Goal: Information Seeking & Learning: Learn about a topic

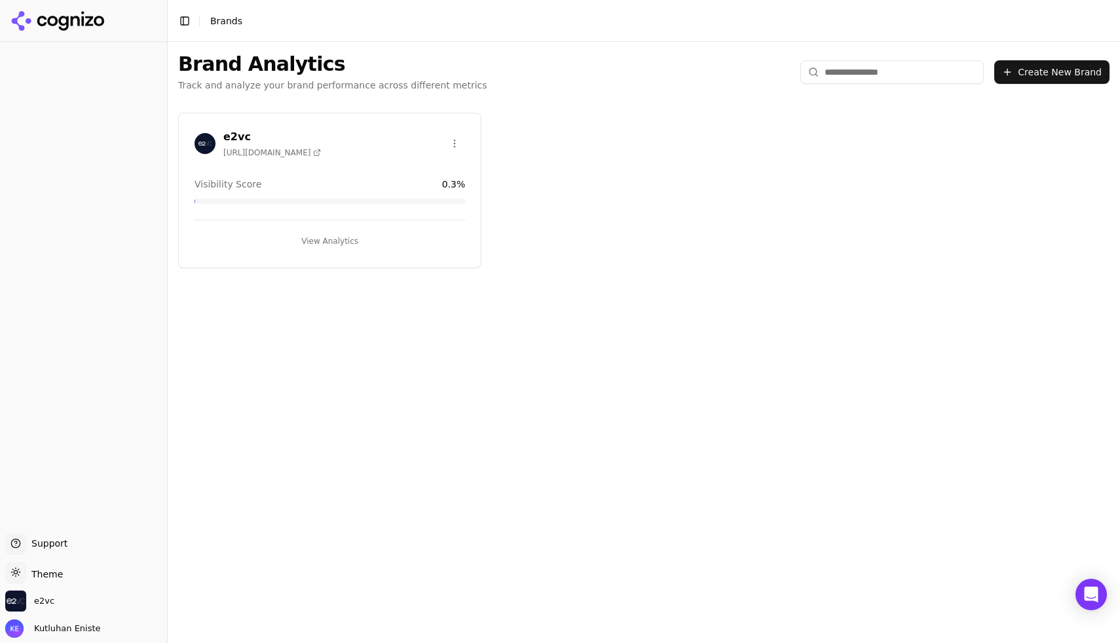
click at [341, 239] on button "View Analytics" at bounding box center [330, 241] width 271 height 21
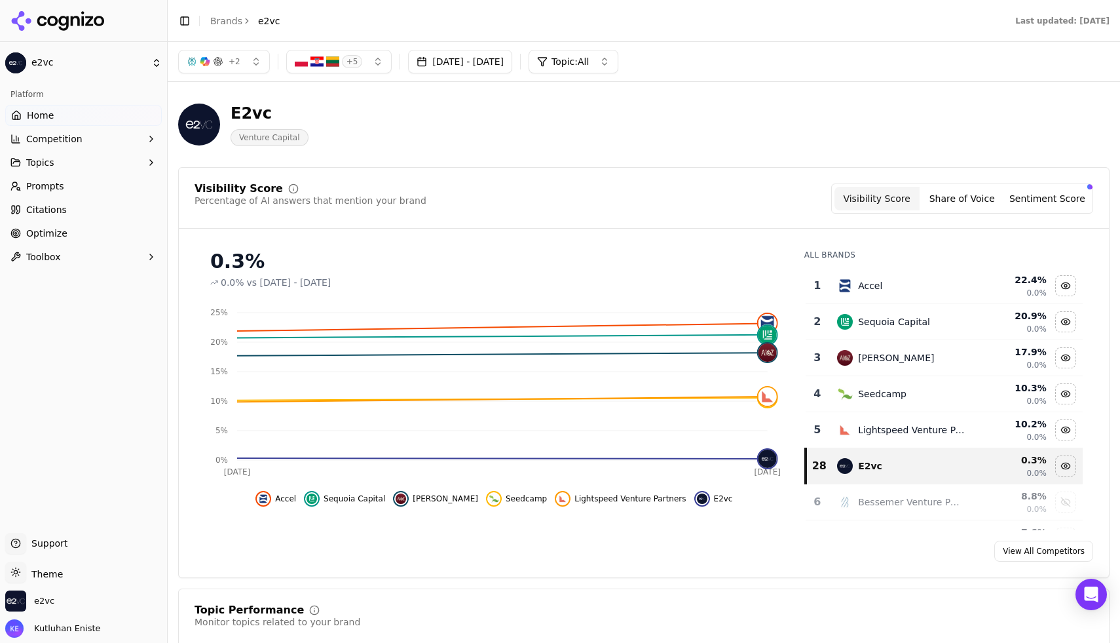
click at [958, 197] on button "Share of Voice" at bounding box center [962, 199] width 85 height 24
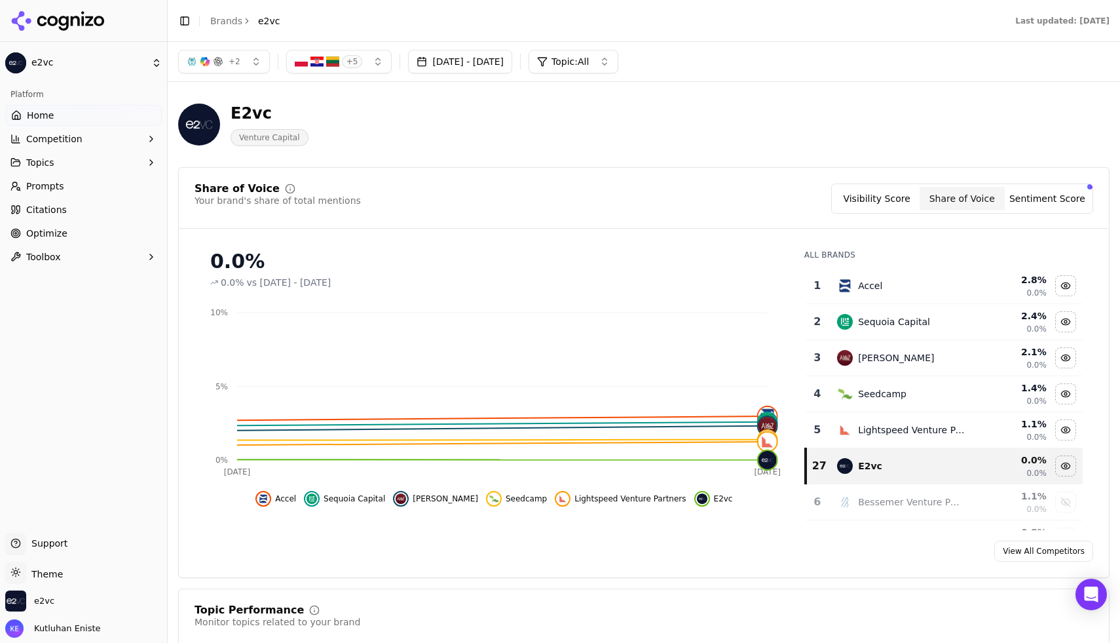
click at [1059, 194] on button "Sentiment Score" at bounding box center [1047, 199] width 85 height 24
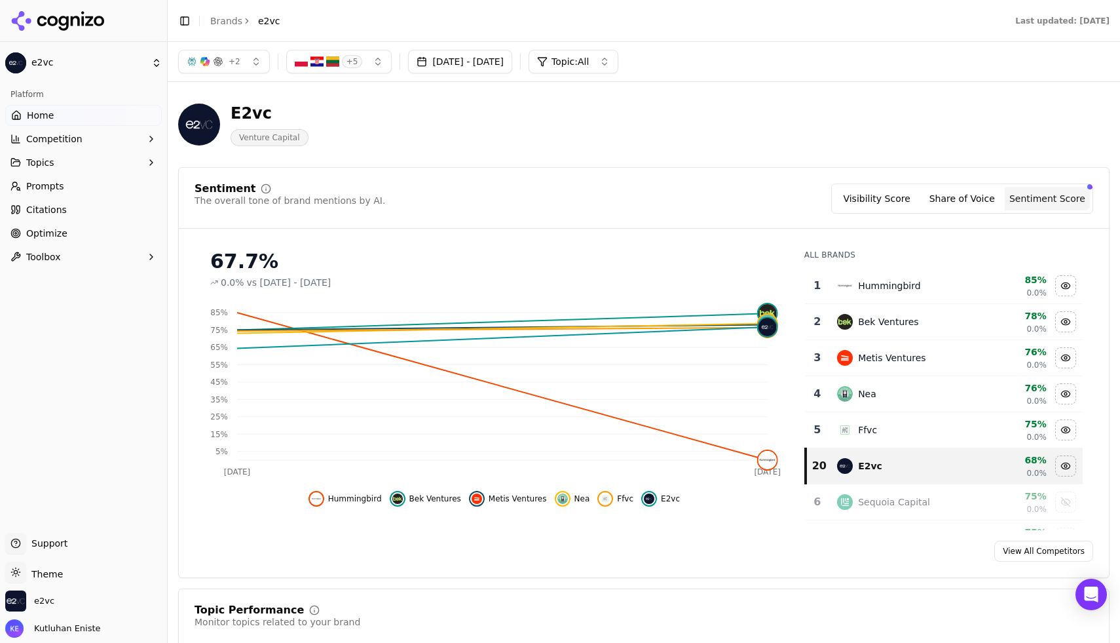
click at [977, 197] on button "Share of Voice" at bounding box center [962, 199] width 85 height 24
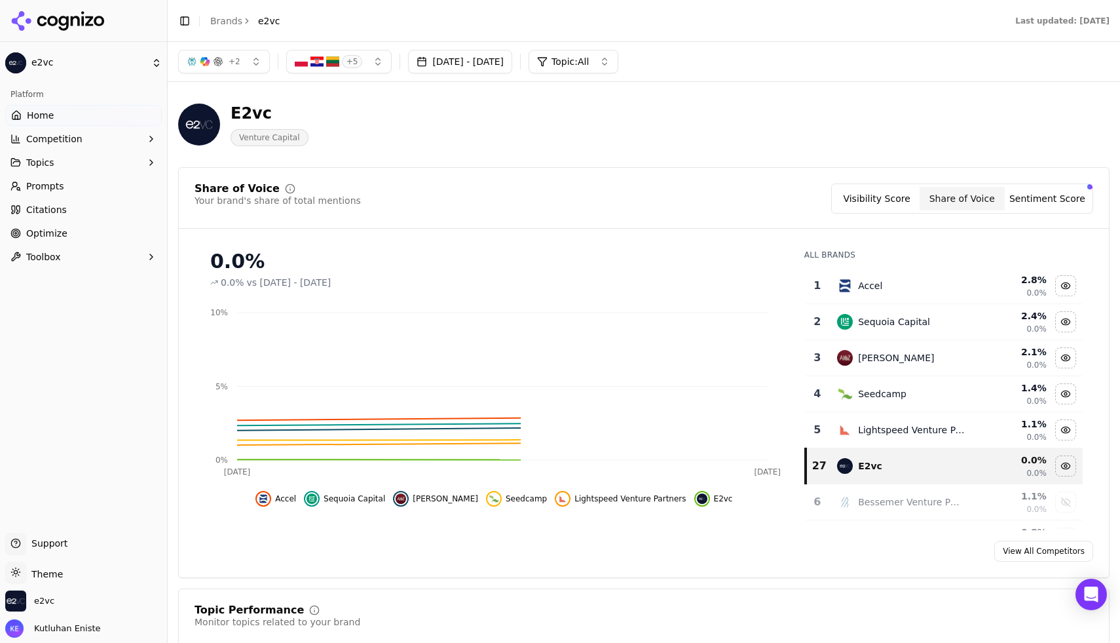
click at [1055, 202] on button "Sentiment Score" at bounding box center [1047, 199] width 85 height 24
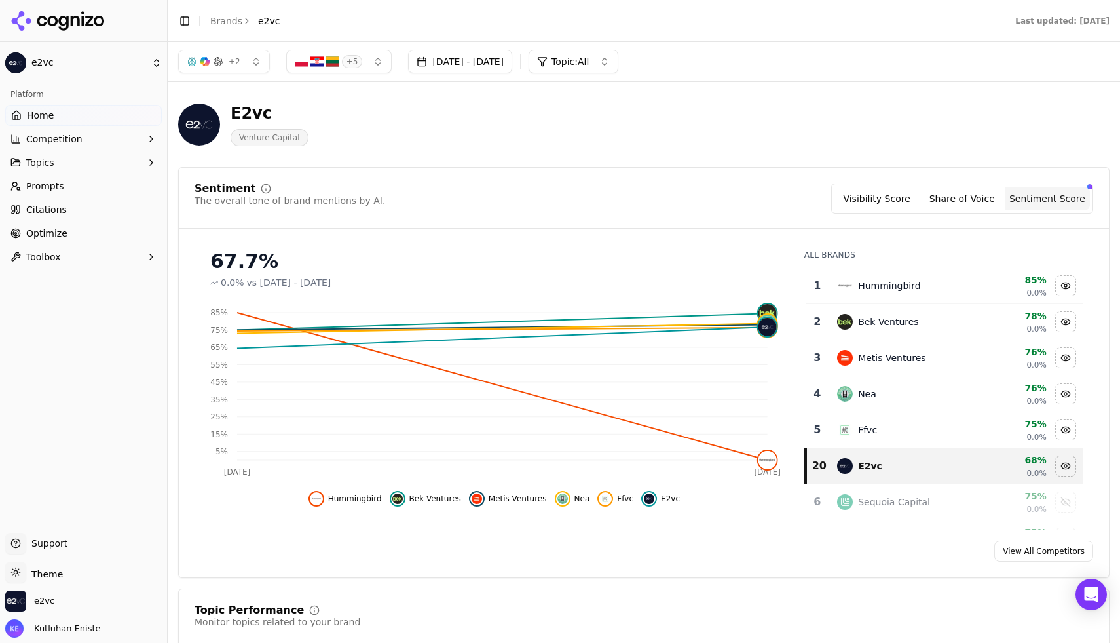
click at [887, 329] on div "Bek Ventures" at bounding box center [901, 322] width 128 height 16
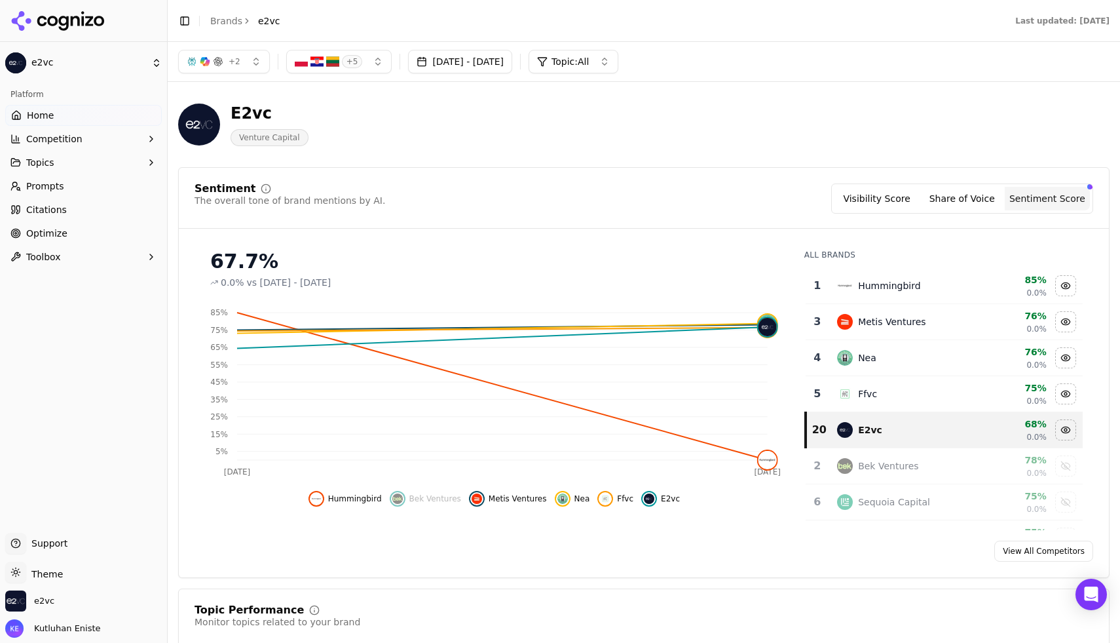
click at [976, 468] on div "0.0%" at bounding box center [1010, 473] width 71 height 10
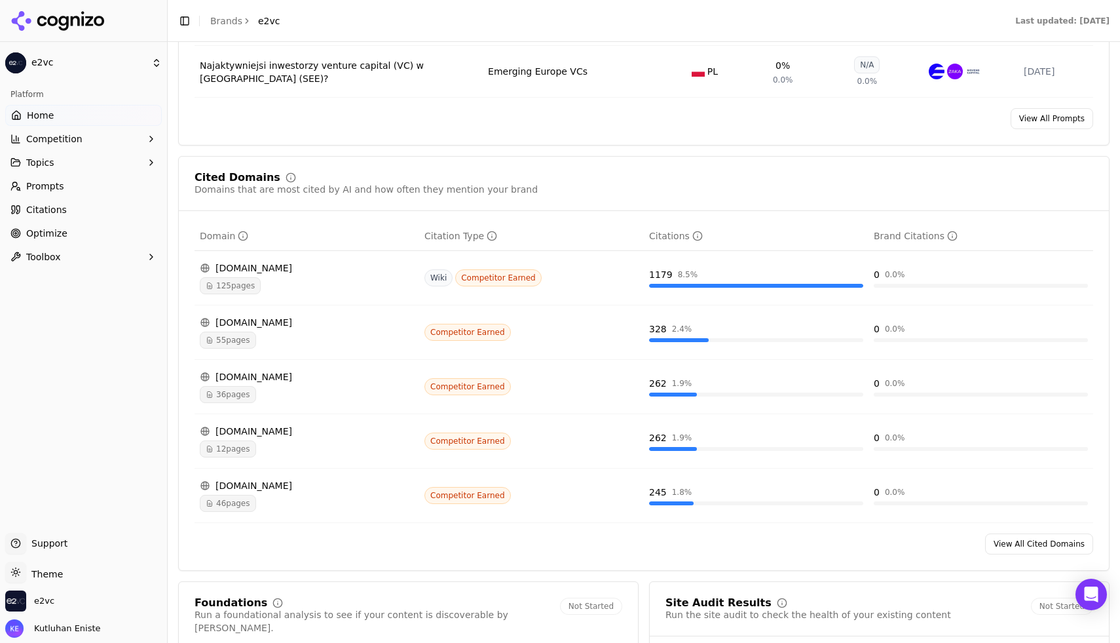
scroll to position [1262, 0]
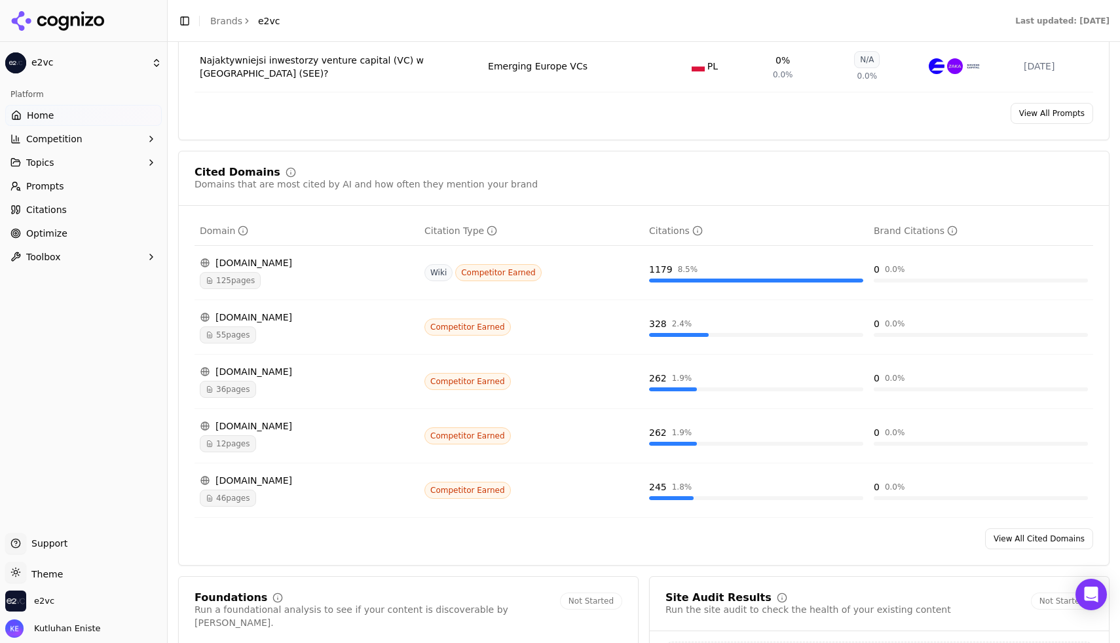
click at [246, 320] on div "[DOMAIN_NAME]" at bounding box center [307, 316] width 214 height 13
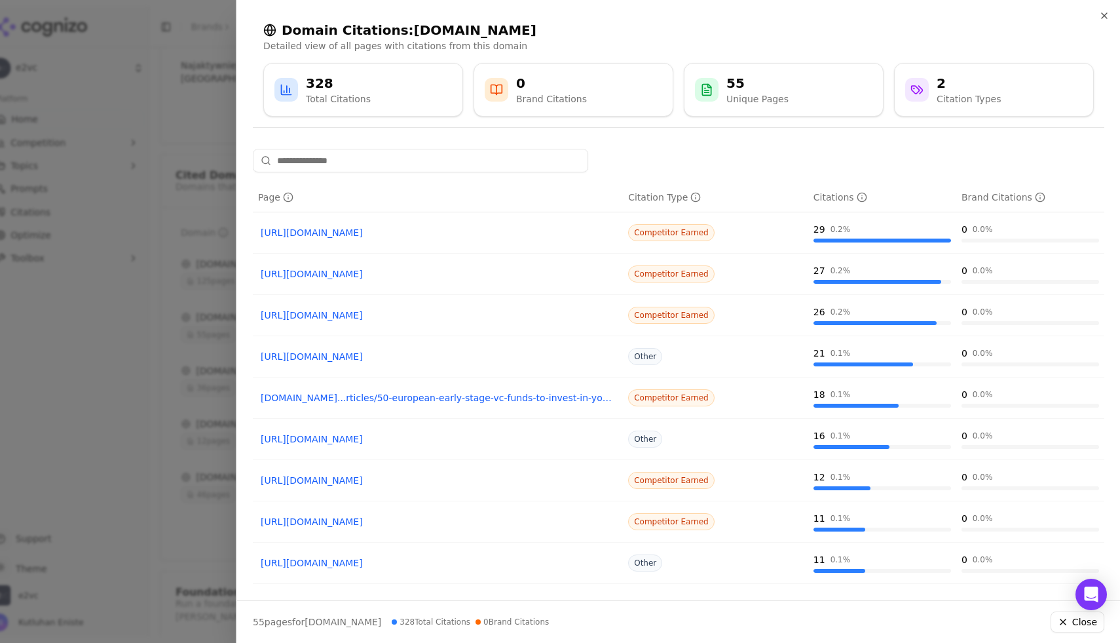
click at [445, 232] on link "[URL][DOMAIN_NAME]" at bounding box center [438, 232] width 354 height 13
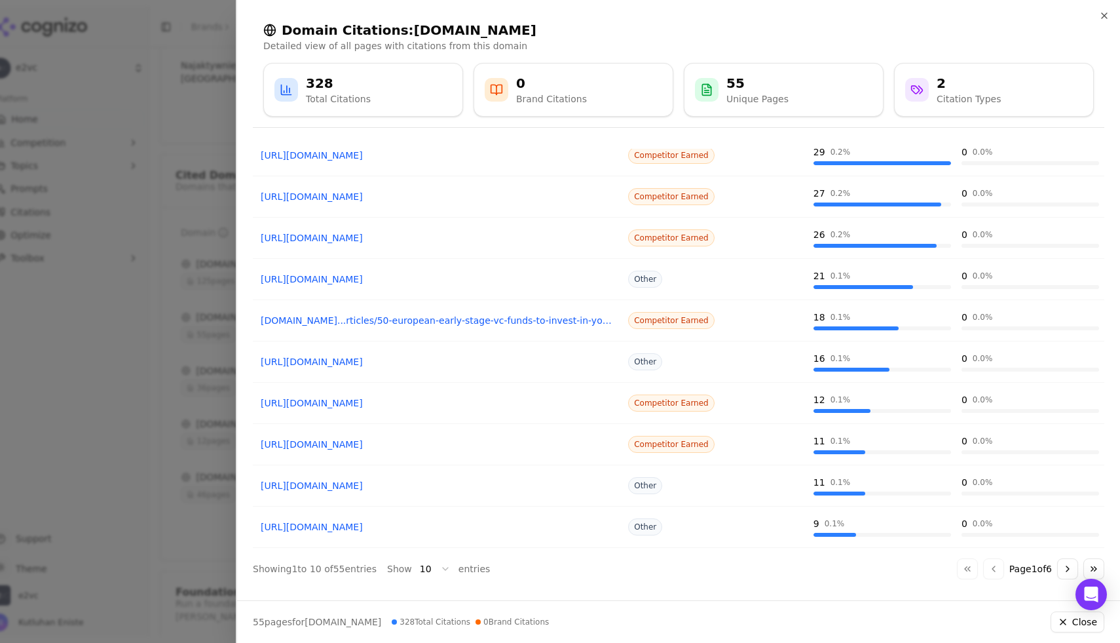
scroll to position [0, 0]
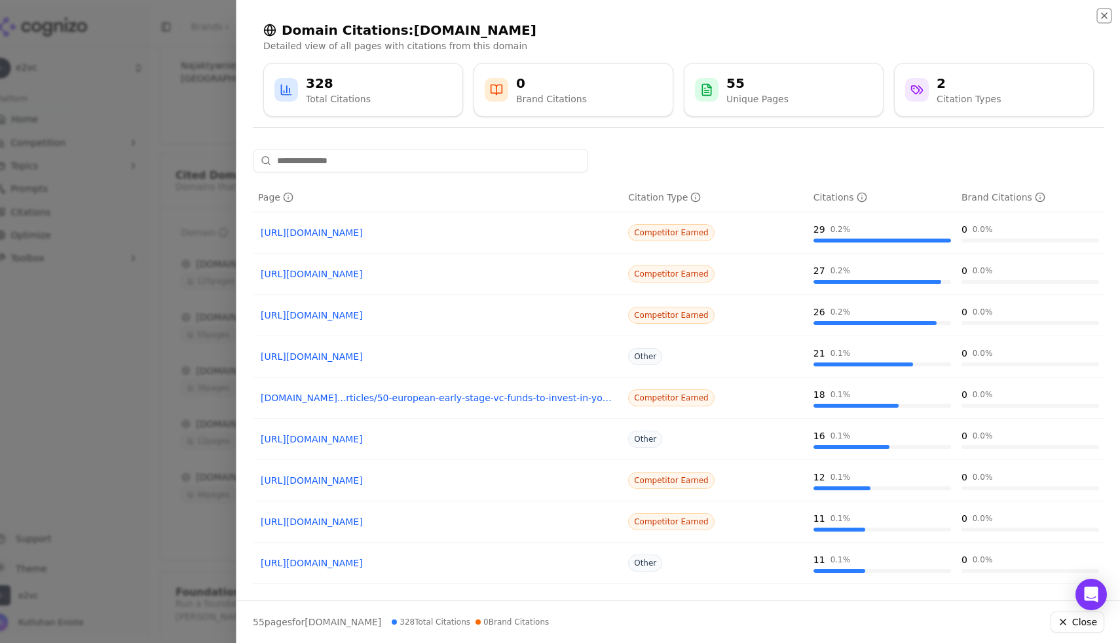
click at [1106, 16] on icon "button" at bounding box center [1104, 15] width 10 height 10
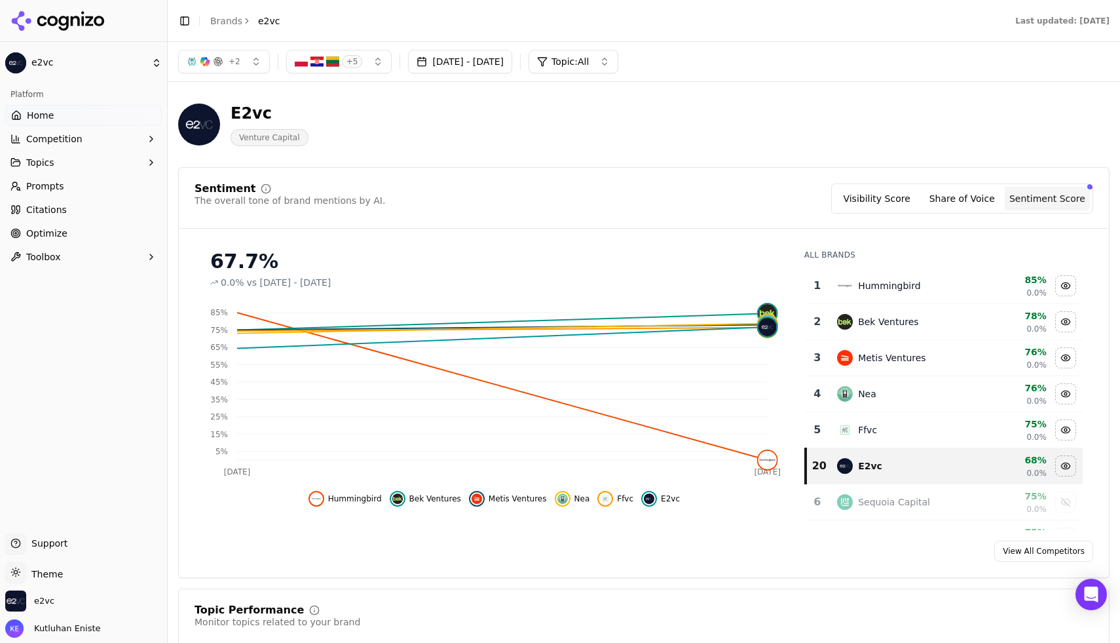
click at [231, 113] on div "E2vc" at bounding box center [270, 113] width 78 height 21
click at [872, 284] on div "Hummingbird" at bounding box center [889, 285] width 63 height 13
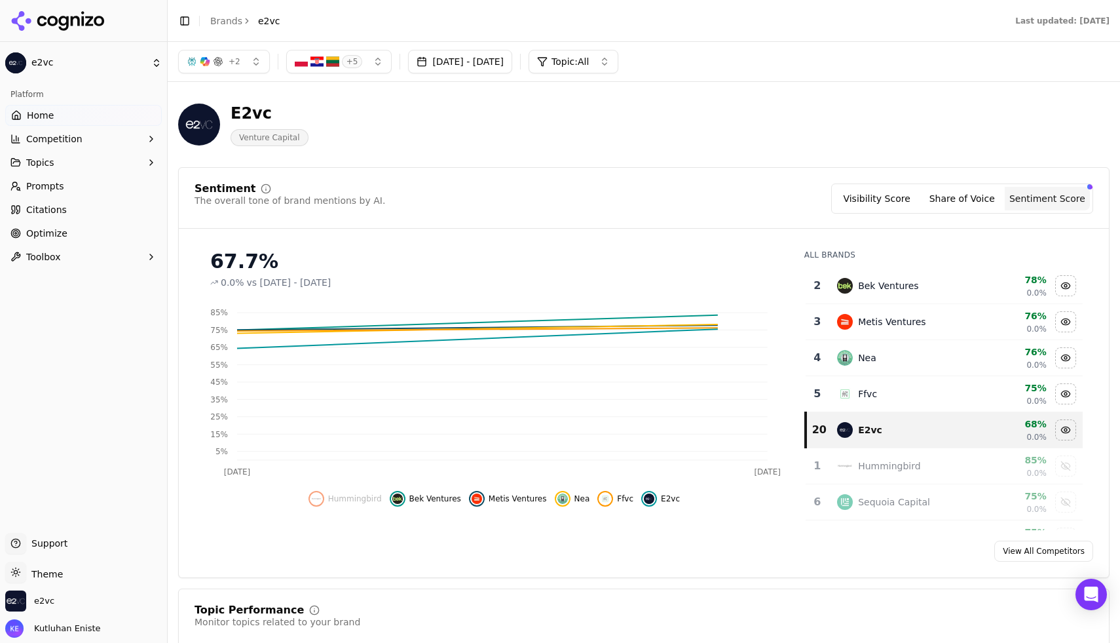
scroll to position [38, 0]
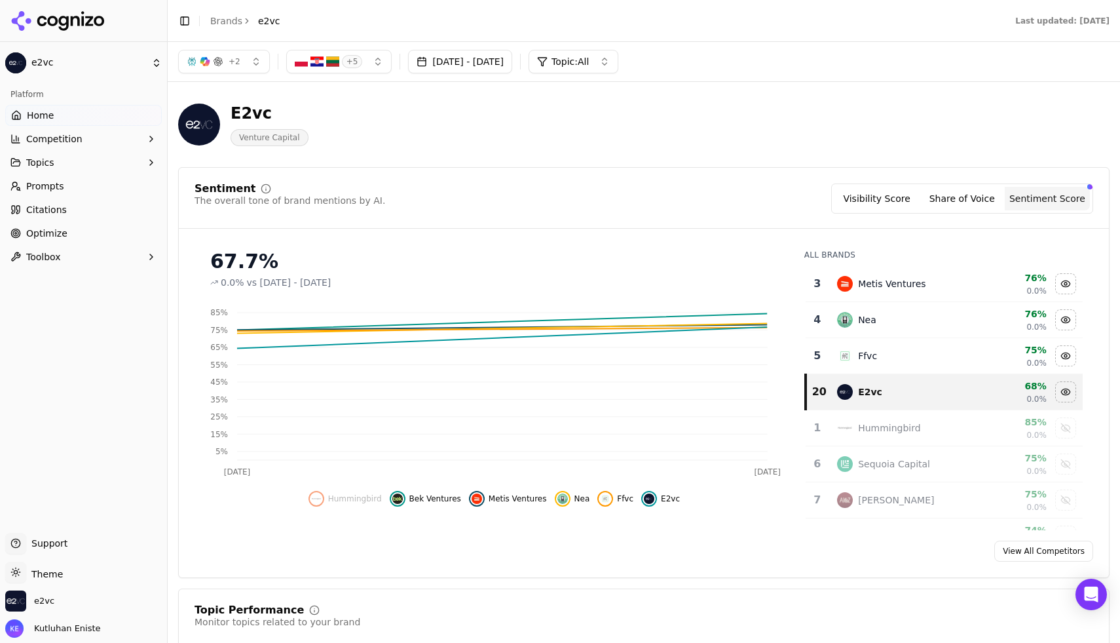
click at [915, 417] on td "Hummingbird" at bounding box center [900, 428] width 143 height 36
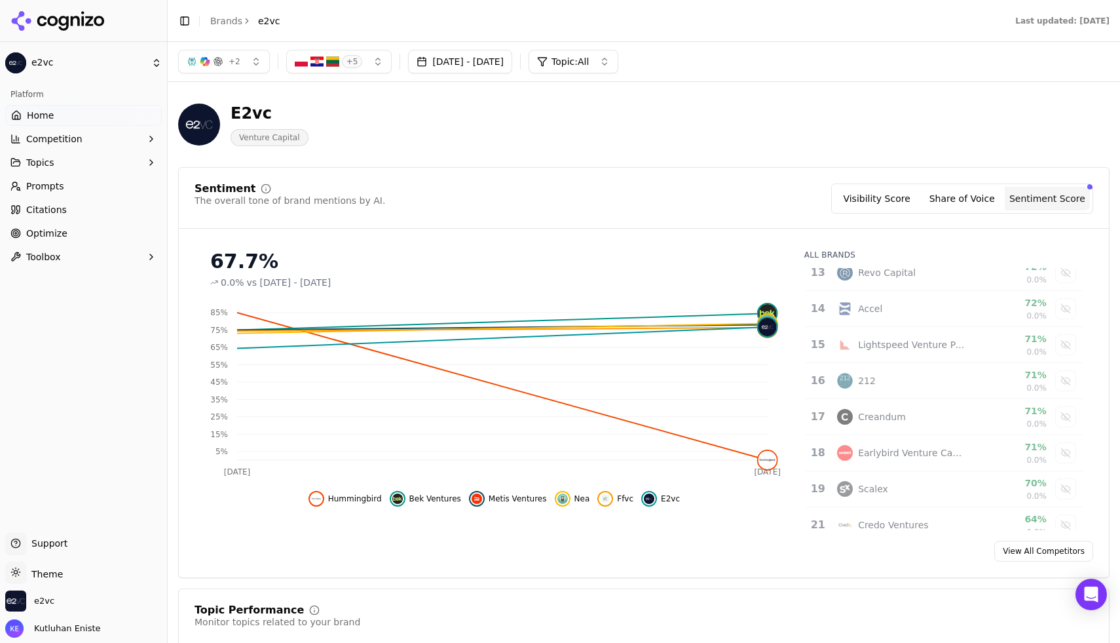
scroll to position [497, 0]
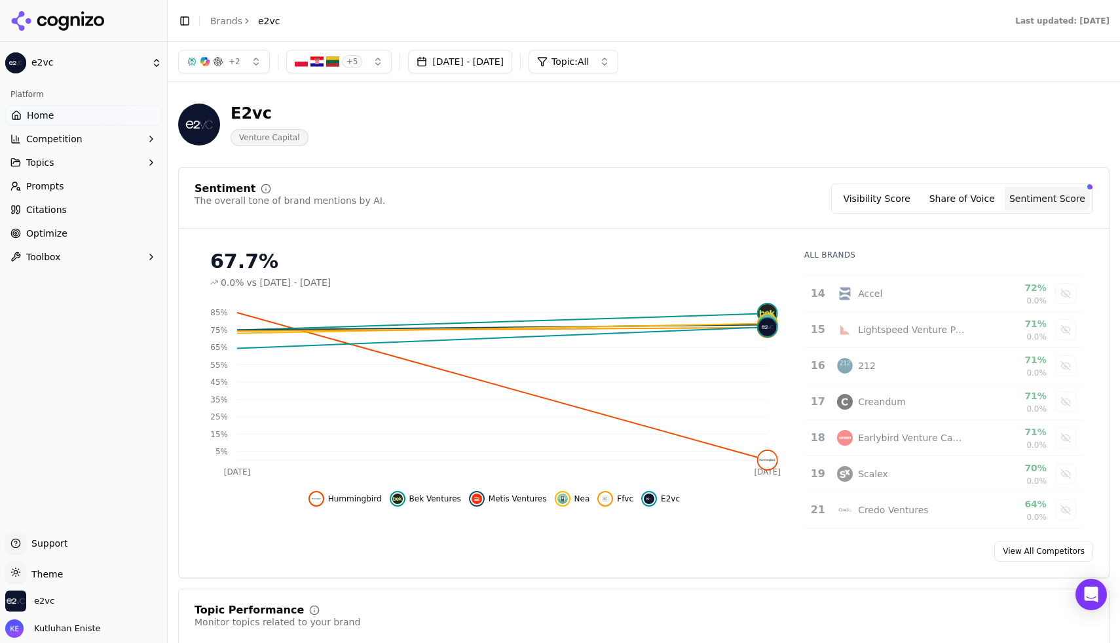
click at [884, 210] on button "Visibility Score" at bounding box center [877, 199] width 85 height 24
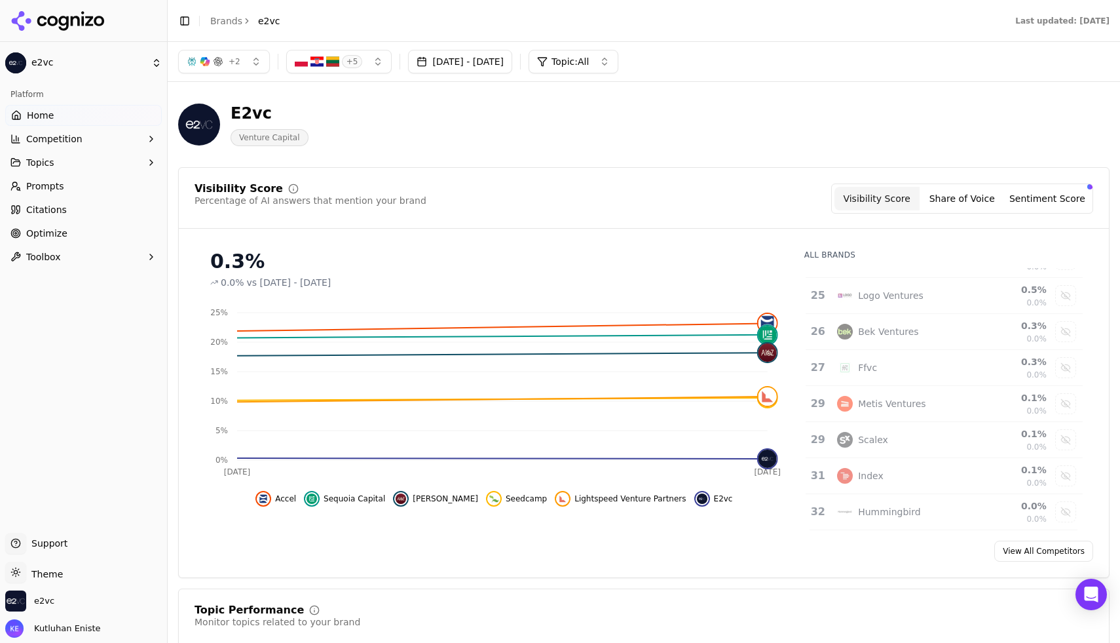
scroll to position [7, 0]
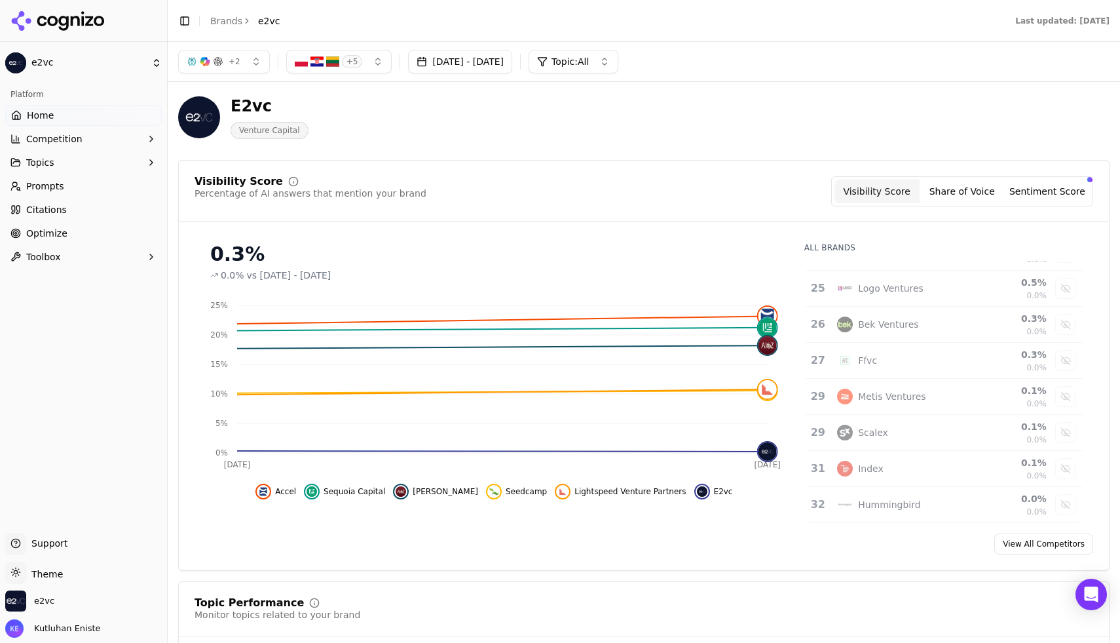
click at [960, 200] on button "Share of Voice" at bounding box center [962, 191] width 85 height 24
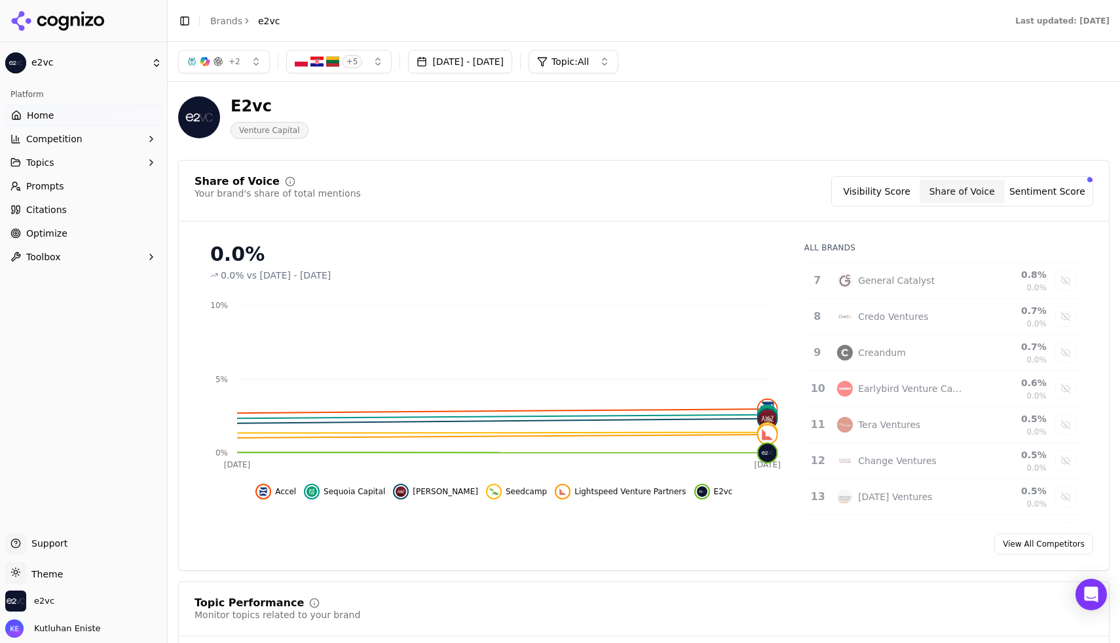
scroll to position [0, 0]
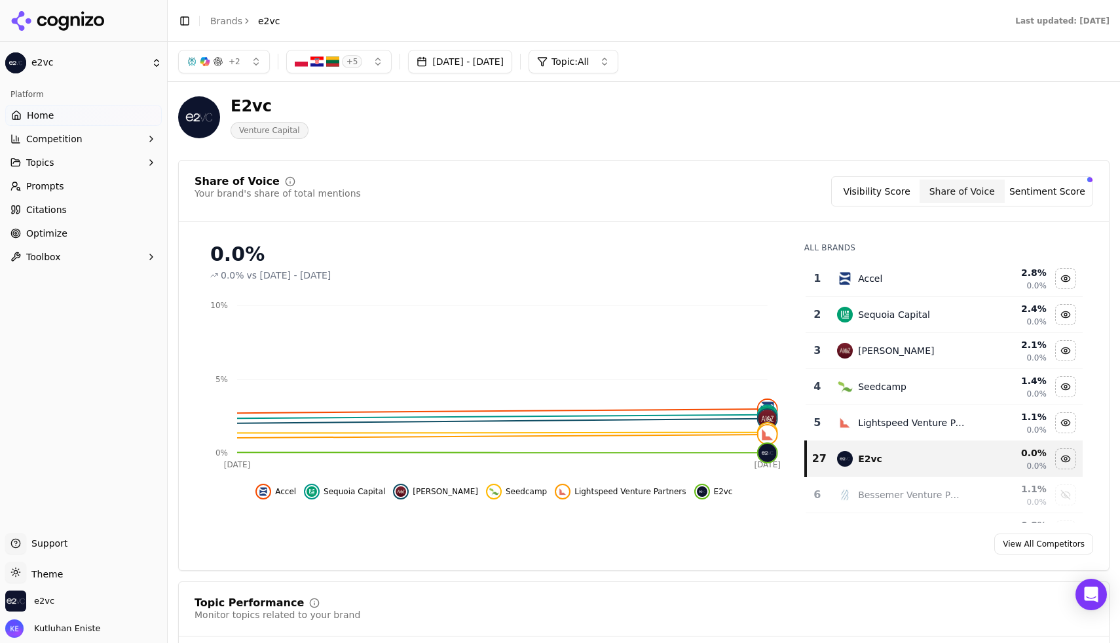
click at [116, 140] on button "Competition" at bounding box center [83, 138] width 157 height 21
click at [111, 162] on span "Metrics" at bounding box center [84, 159] width 114 height 13
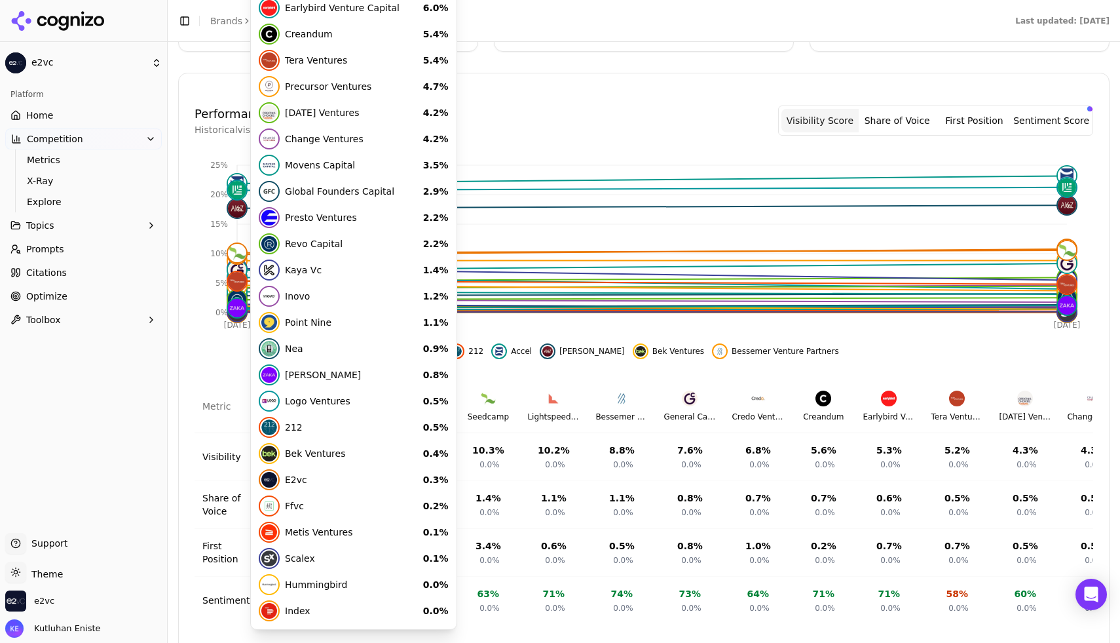
scroll to position [371, 0]
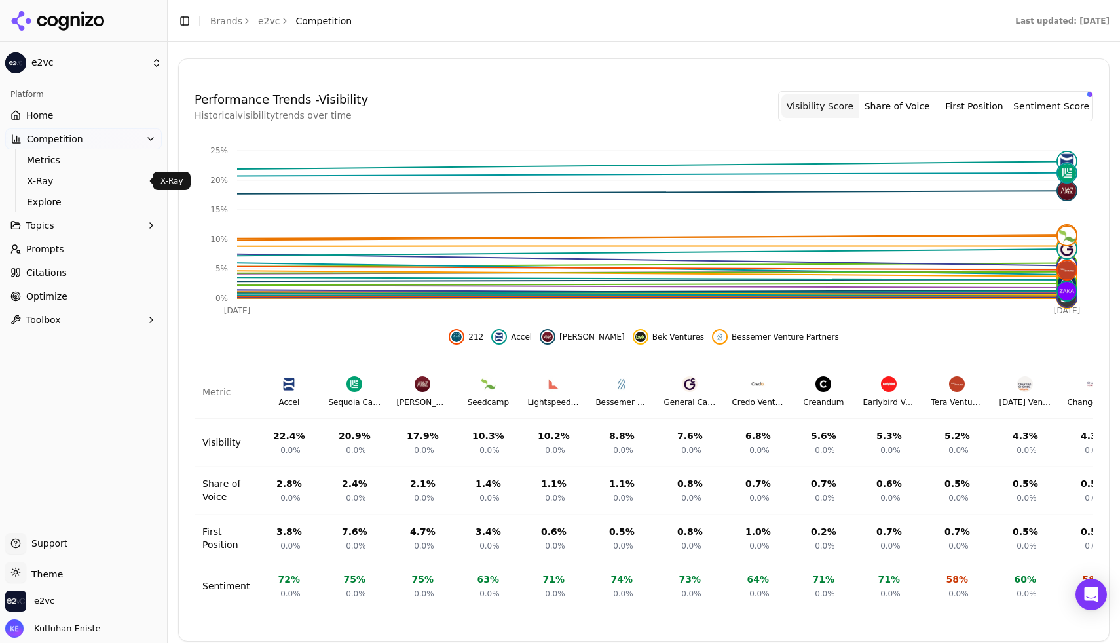
click at [65, 179] on span "X-Ray" at bounding box center [84, 180] width 114 height 13
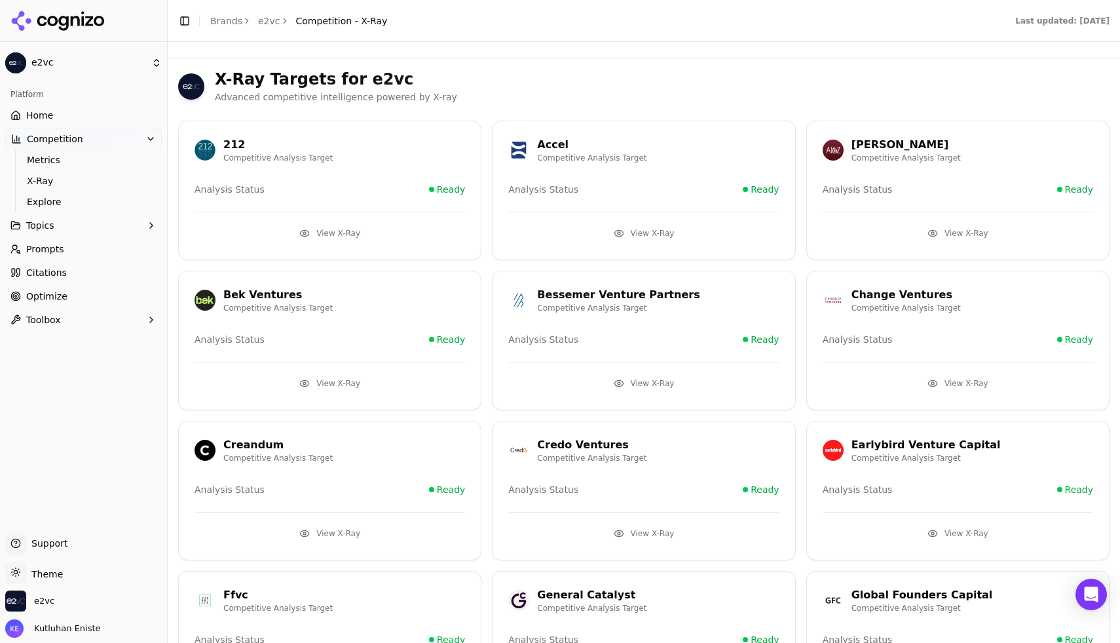
click at [213, 190] on span "Analysis Status" at bounding box center [230, 189] width 70 height 13
click at [344, 226] on button "View X-Ray" at bounding box center [330, 233] width 271 height 21
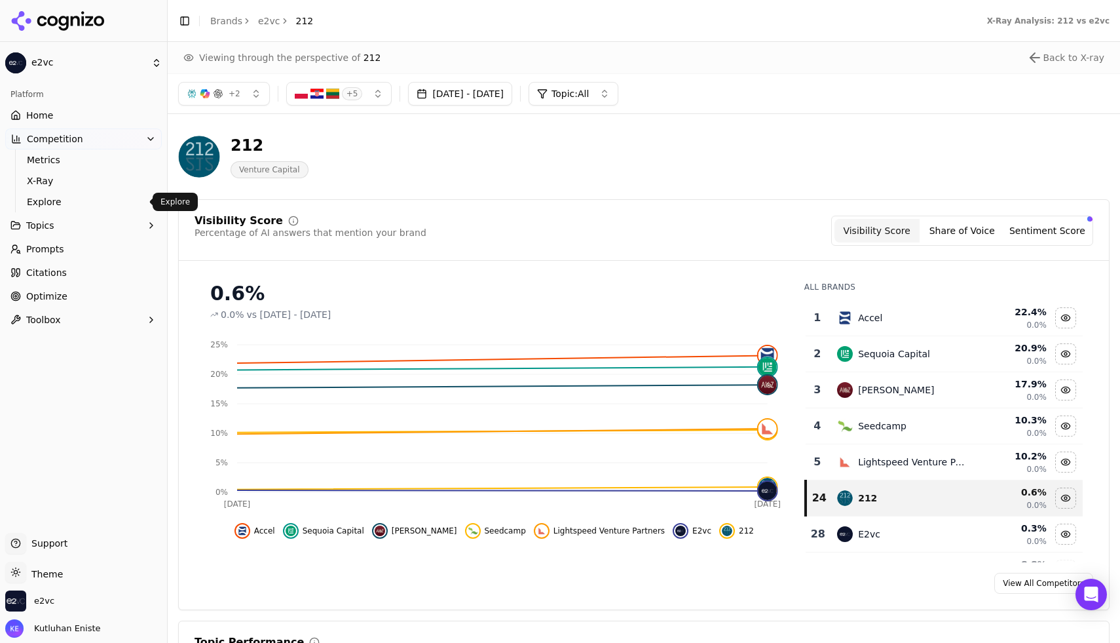
click at [73, 205] on span "Explore" at bounding box center [84, 201] width 114 height 13
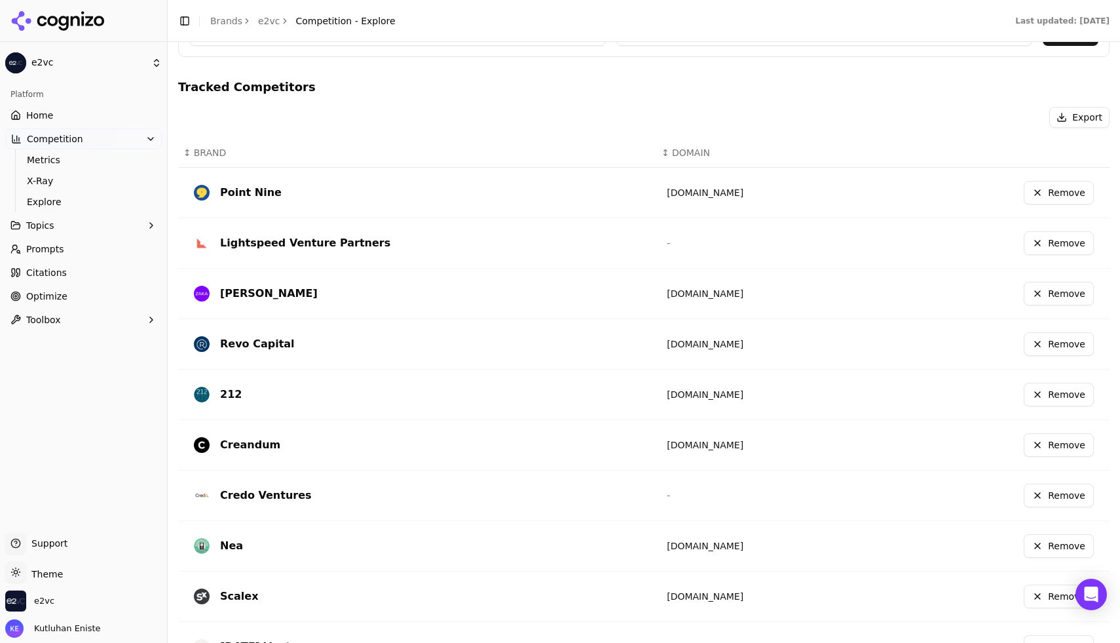
scroll to position [364, 0]
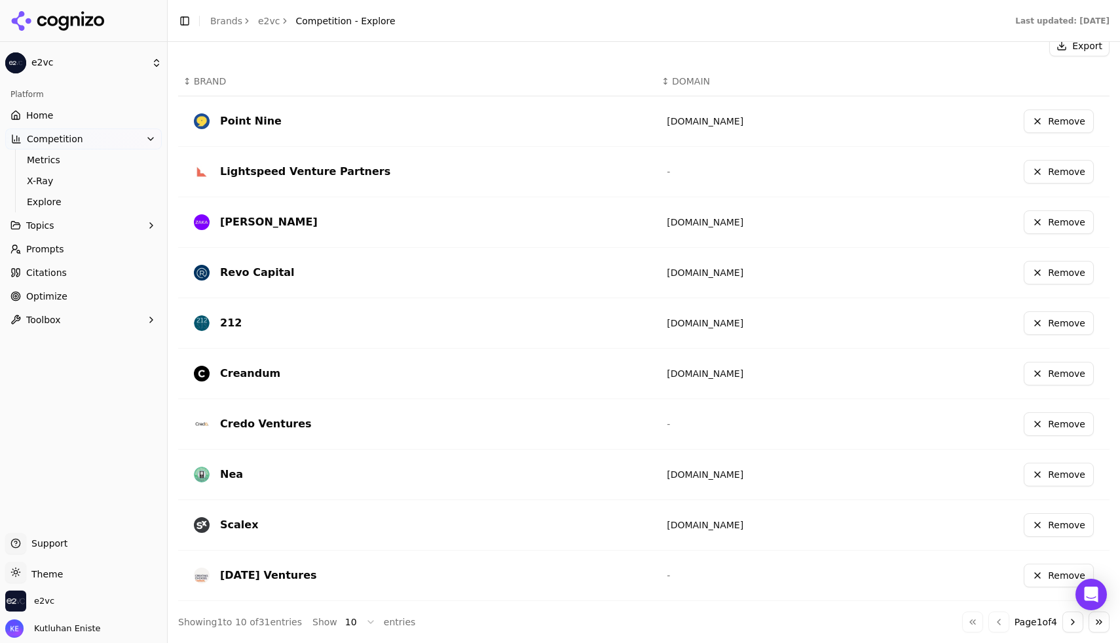
click at [80, 233] on button "Topics" at bounding box center [83, 225] width 157 height 21
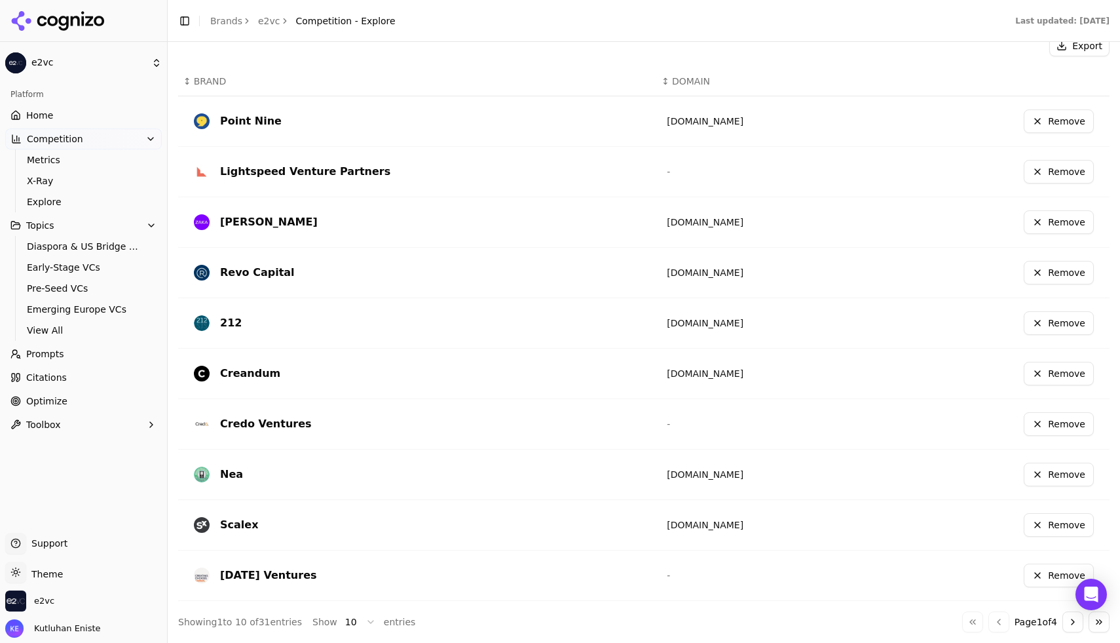
click at [93, 246] on span "Diaspora & US Bridge VCs" at bounding box center [84, 246] width 114 height 13
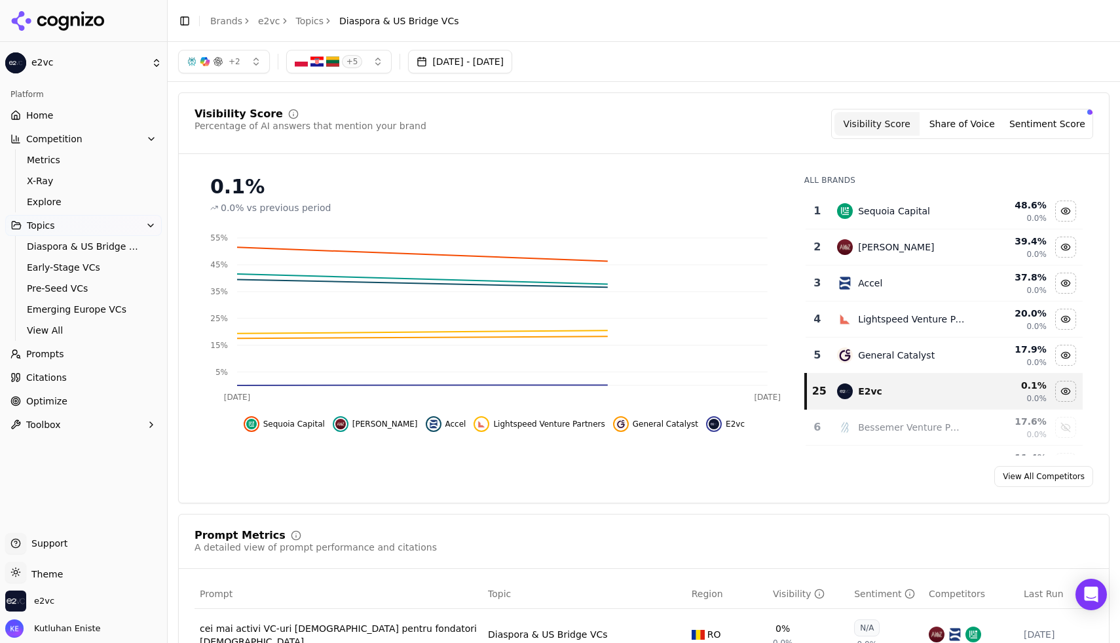
click at [76, 354] on link "Prompts" at bounding box center [83, 353] width 157 height 21
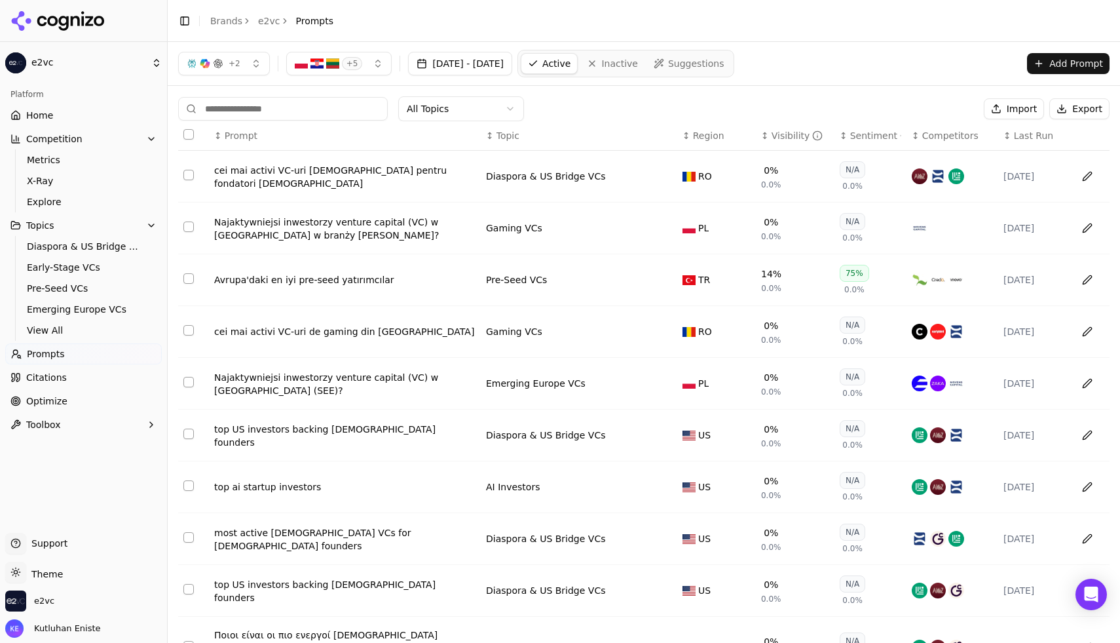
click at [79, 373] on link "Citations" at bounding box center [83, 377] width 157 height 21
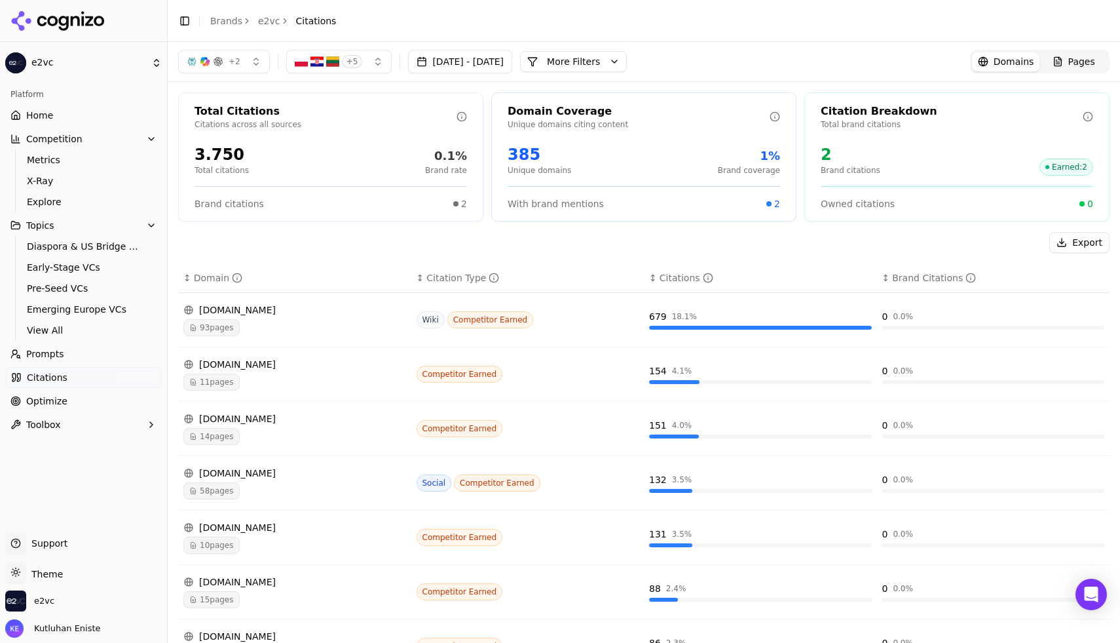
click at [88, 399] on link "Optimize" at bounding box center [83, 400] width 157 height 21
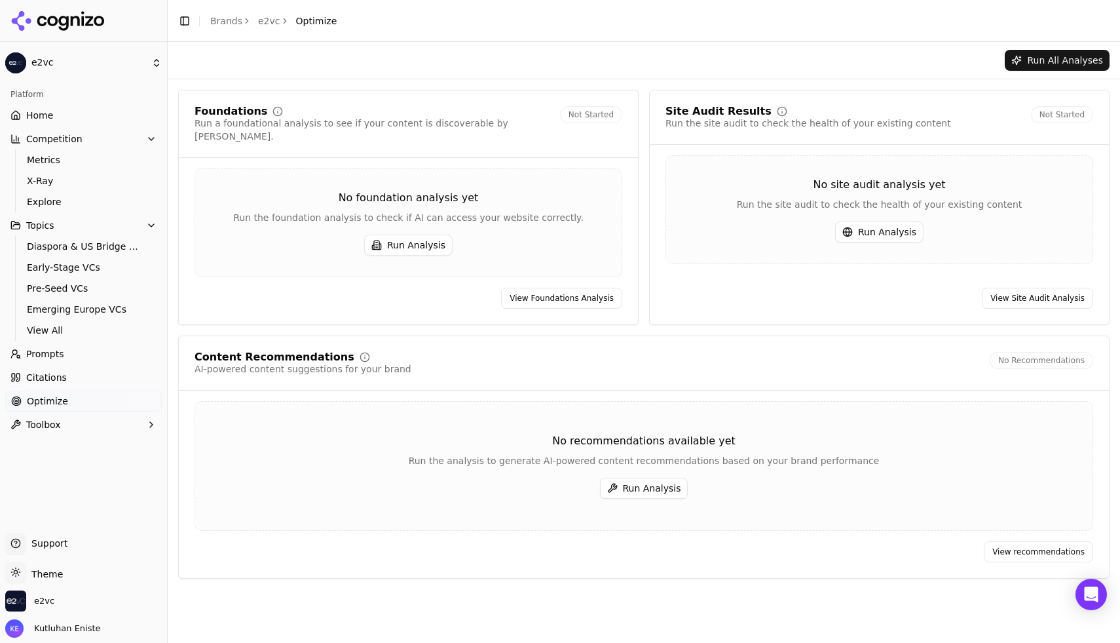
click at [98, 423] on button "Toolbox" at bounding box center [83, 424] width 157 height 21
click at [80, 603] on div "e2vc" at bounding box center [83, 603] width 157 height 26
click at [39, 602] on span "e2vc" at bounding box center [44, 601] width 20 height 12
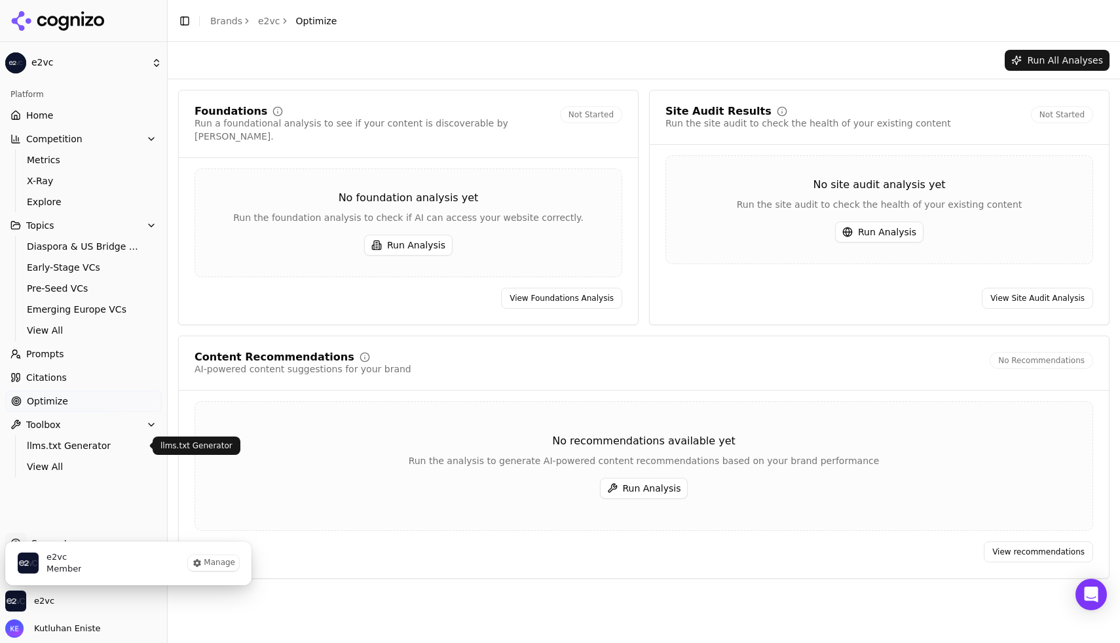
click at [116, 394] on link "Optimize" at bounding box center [83, 400] width 157 height 21
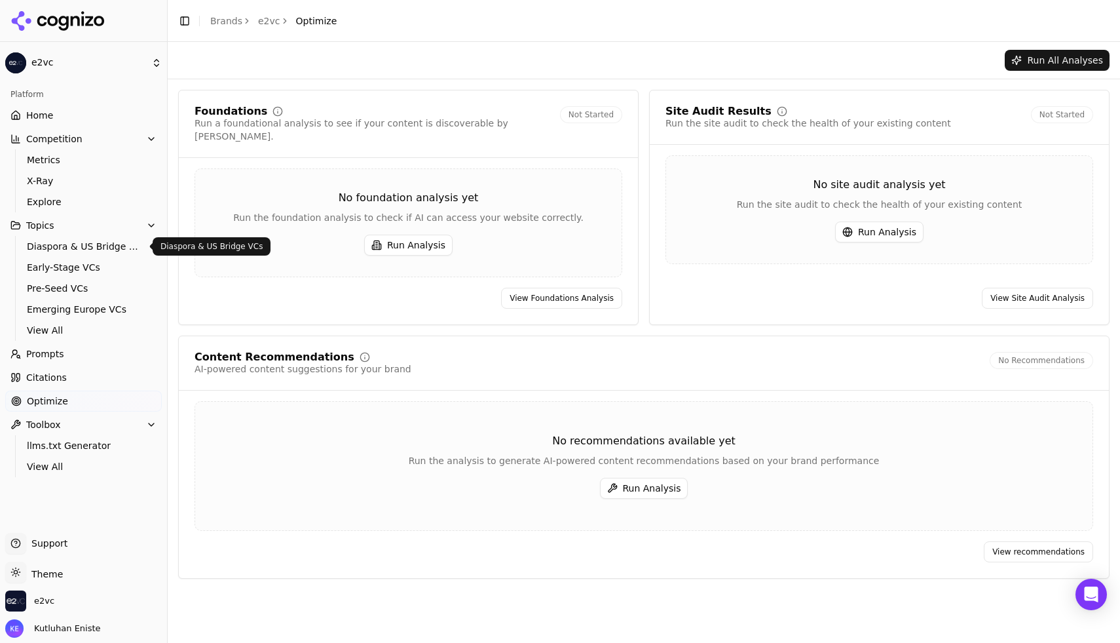
click at [90, 243] on span "Diaspora & US Bridge VCs" at bounding box center [84, 246] width 114 height 13
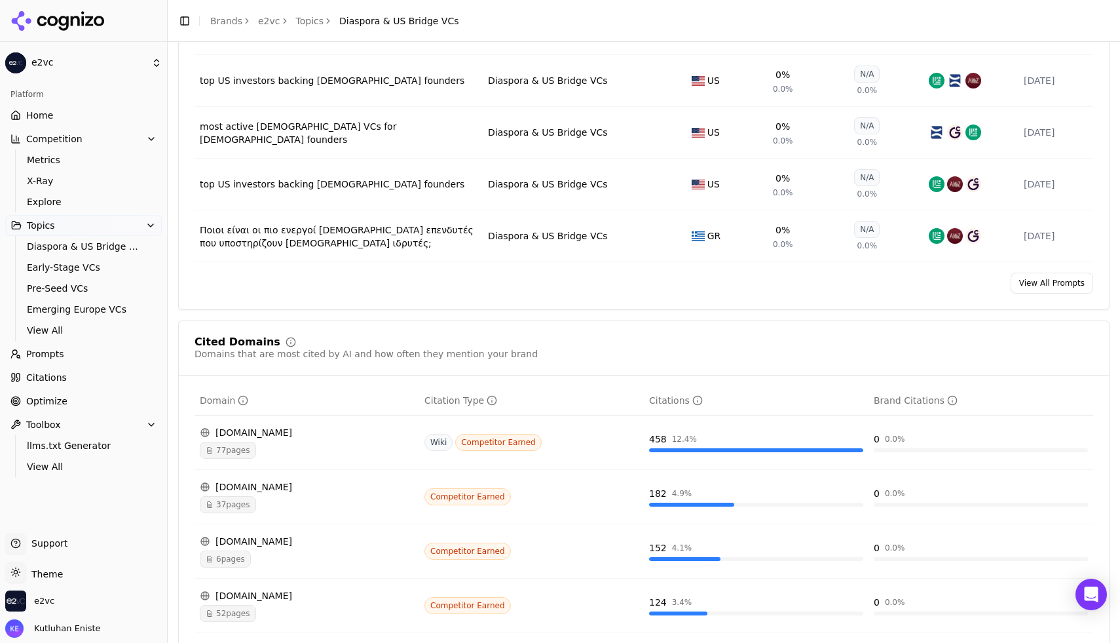
scroll to position [792, 0]
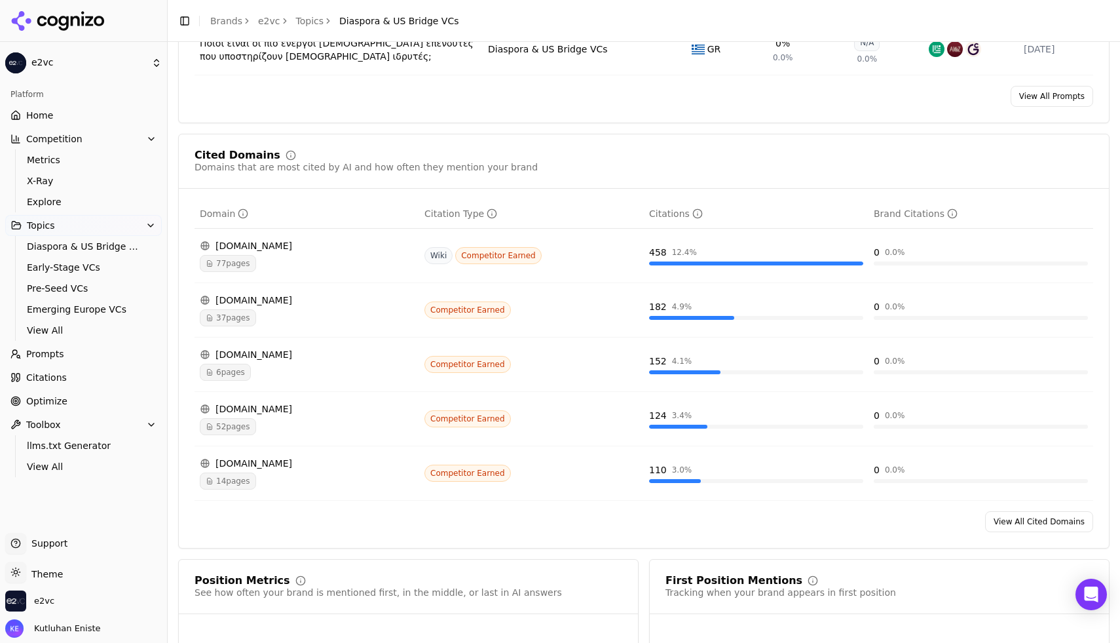
click at [265, 354] on div "[DOMAIN_NAME]" at bounding box center [307, 354] width 214 height 13
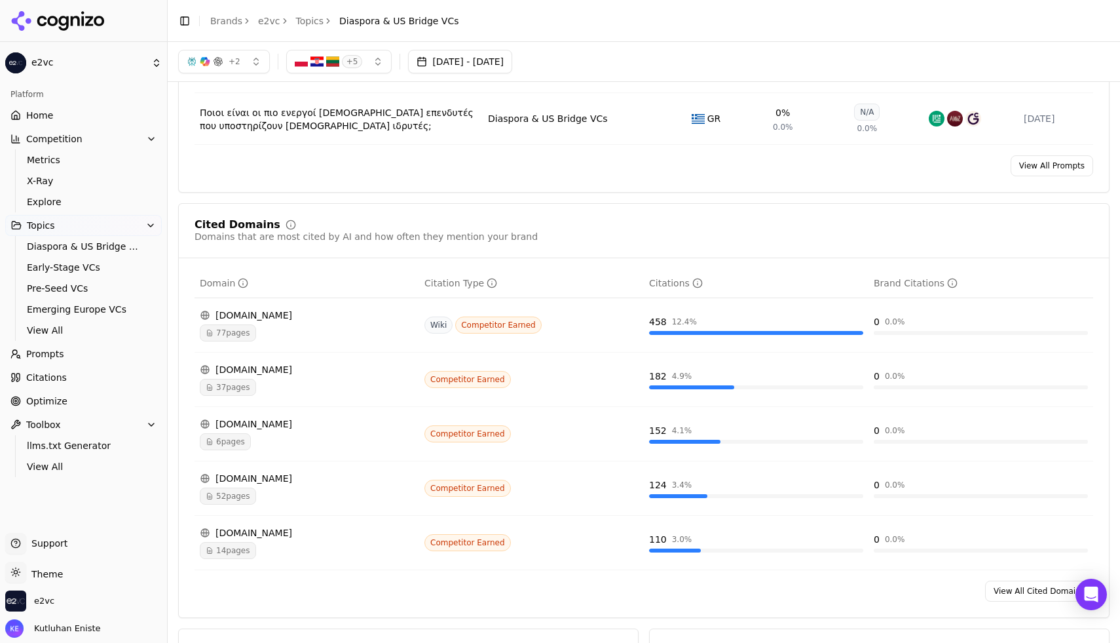
scroll to position [722, 0]
click at [86, 350] on link "Prompts" at bounding box center [83, 353] width 157 height 21
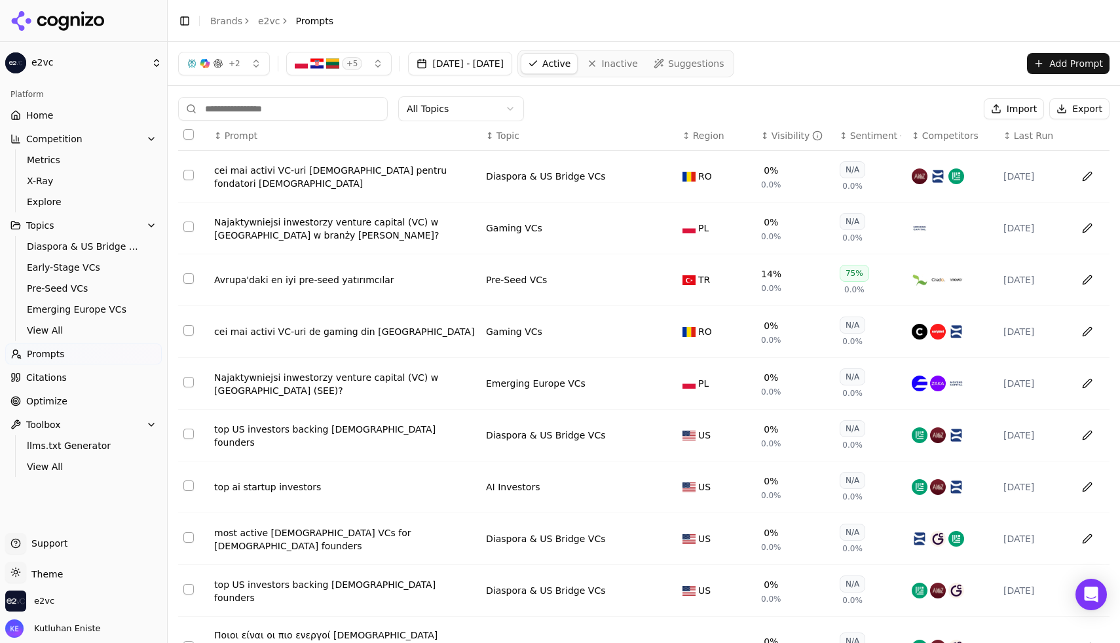
click at [250, 64] on button "+ 2" at bounding box center [224, 64] width 92 height 24
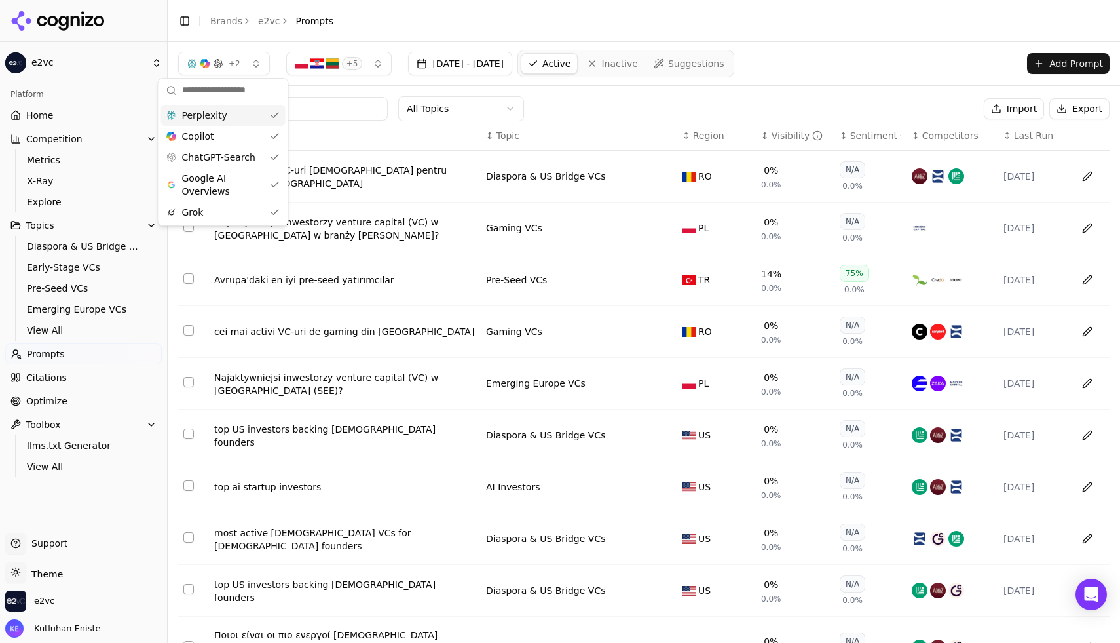
click at [250, 64] on button "+ 2" at bounding box center [224, 64] width 92 height 24
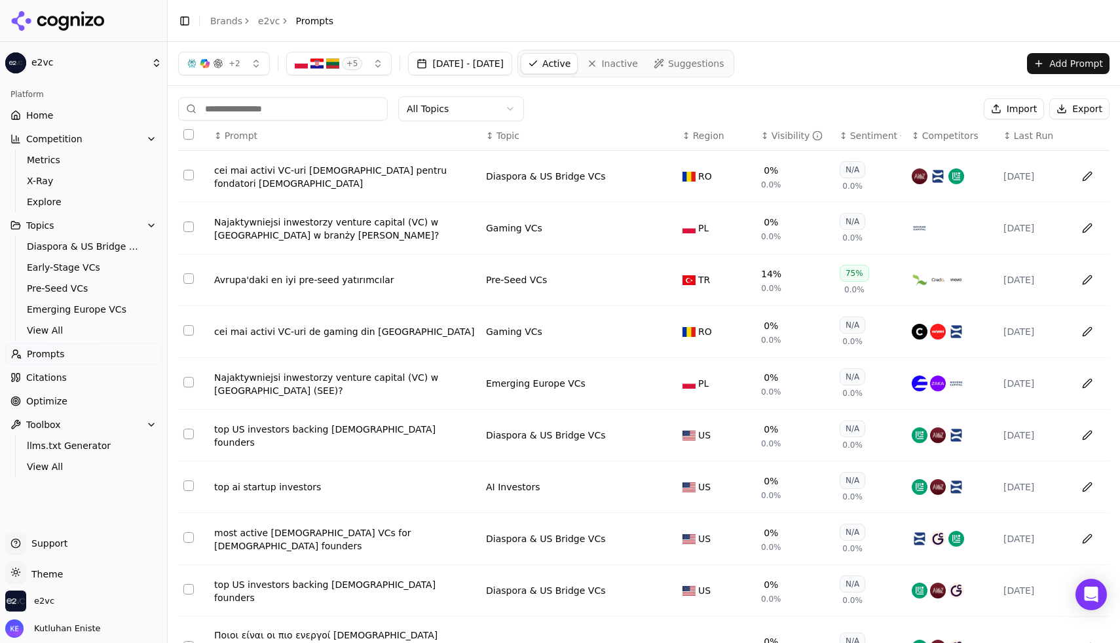
click at [351, 69] on span "+ 5" at bounding box center [352, 63] width 21 height 13
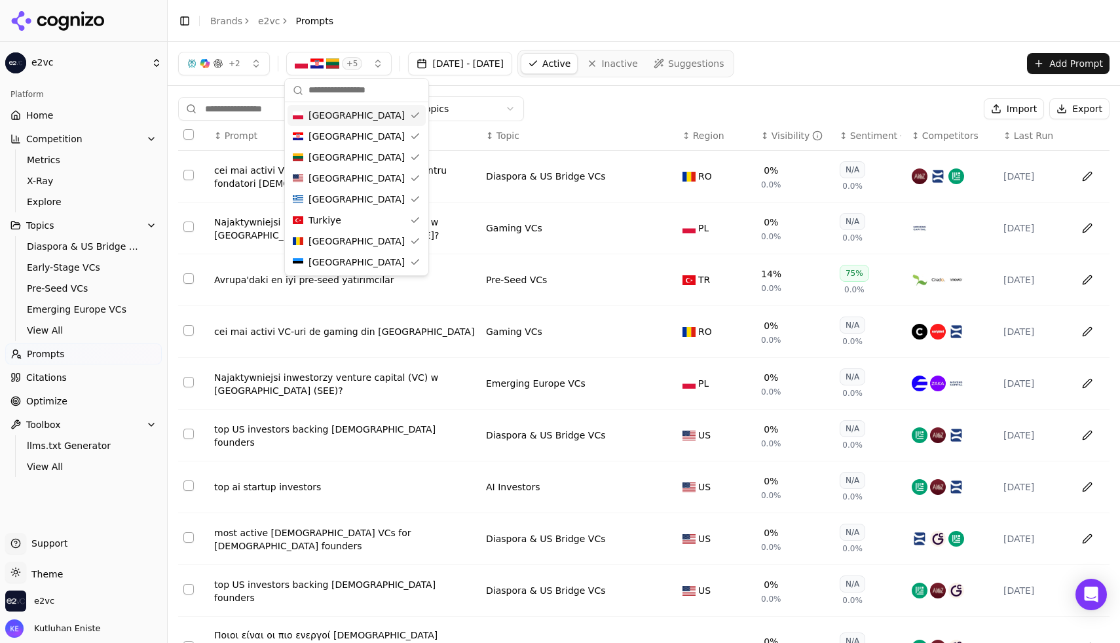
click at [362, 67] on button "+ 5" at bounding box center [339, 64] width 106 height 24
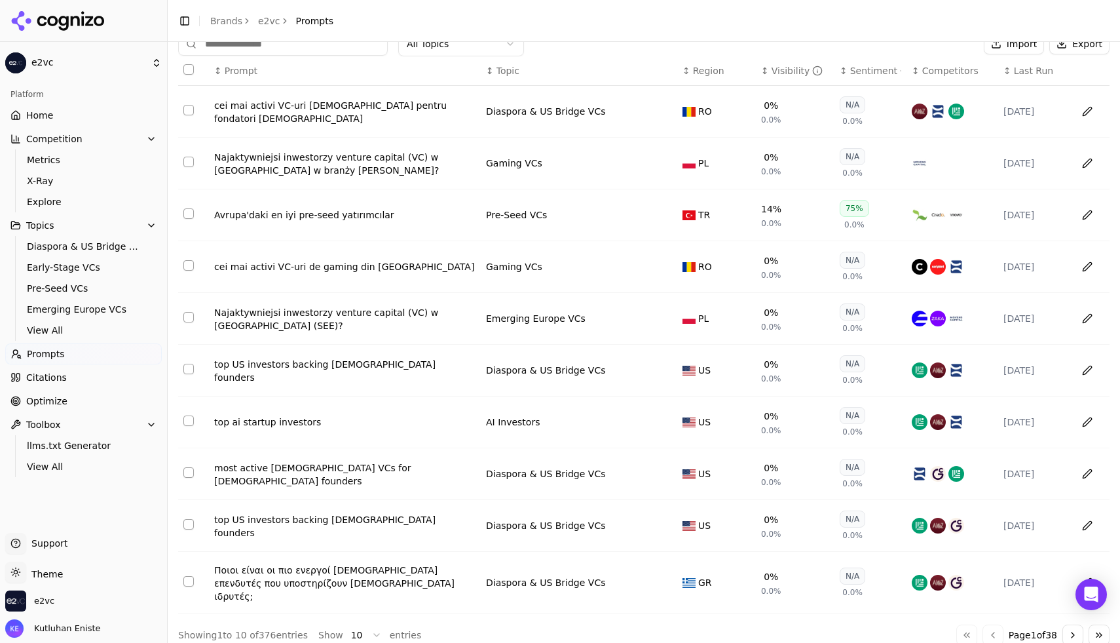
scroll to position [71, 0]
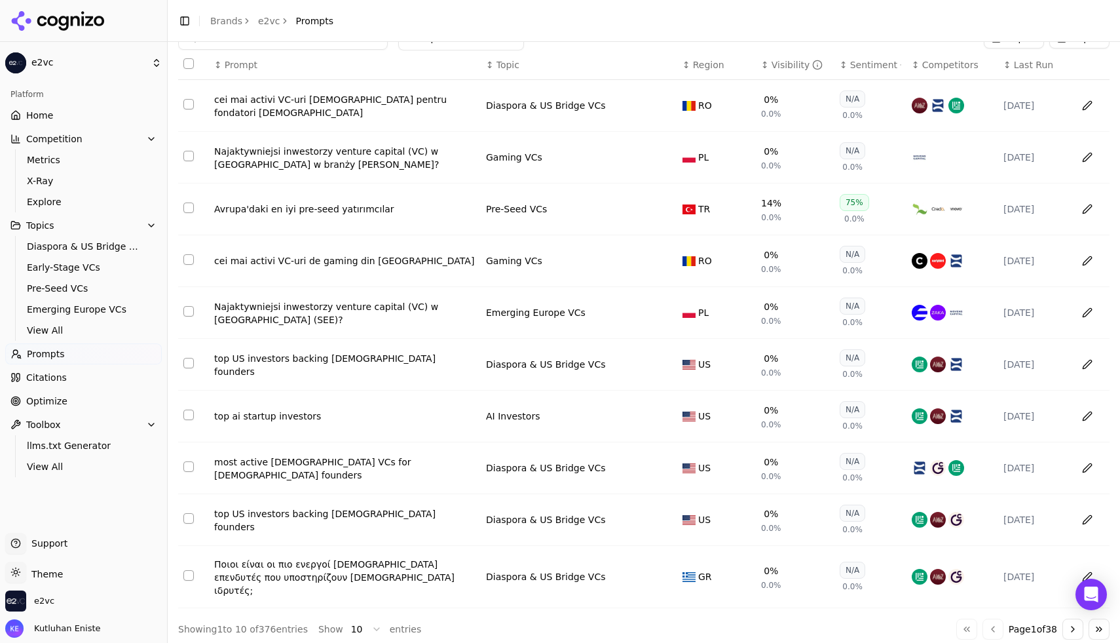
click at [92, 377] on link "Citations" at bounding box center [83, 377] width 157 height 21
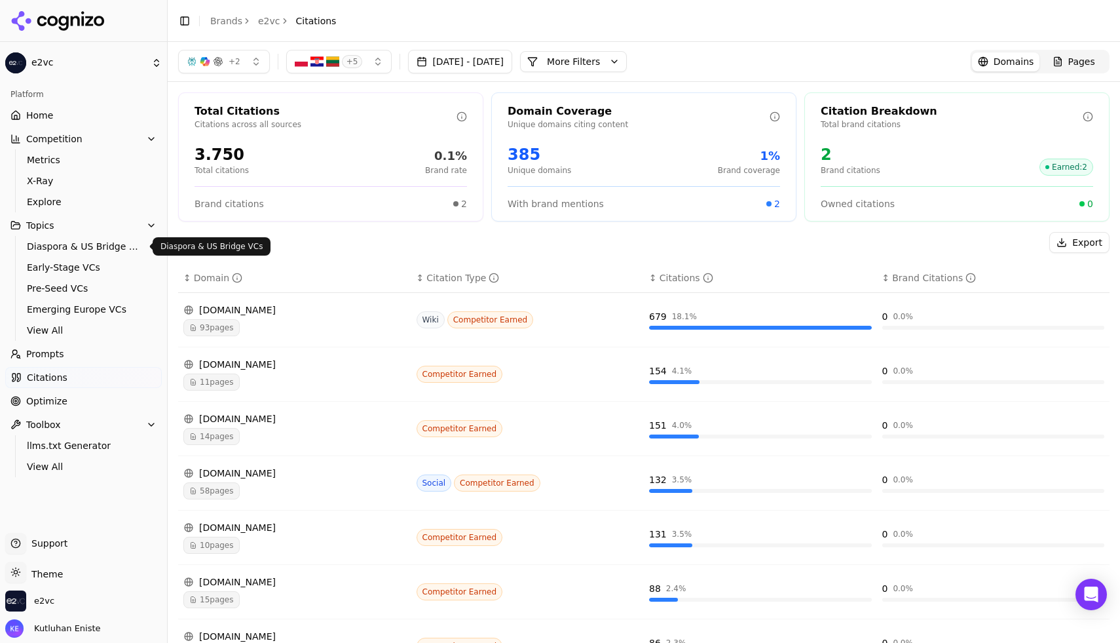
click at [122, 248] on span "Diaspora & US Bridge VCs" at bounding box center [84, 246] width 114 height 13
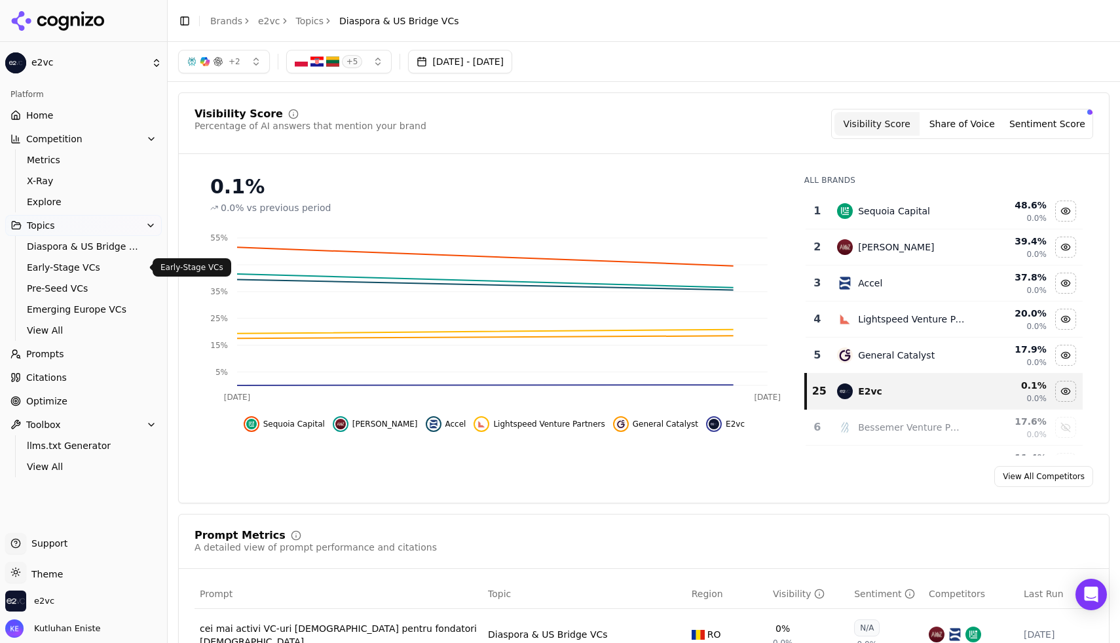
click at [101, 270] on span "Early-Stage VCs" at bounding box center [84, 267] width 114 height 13
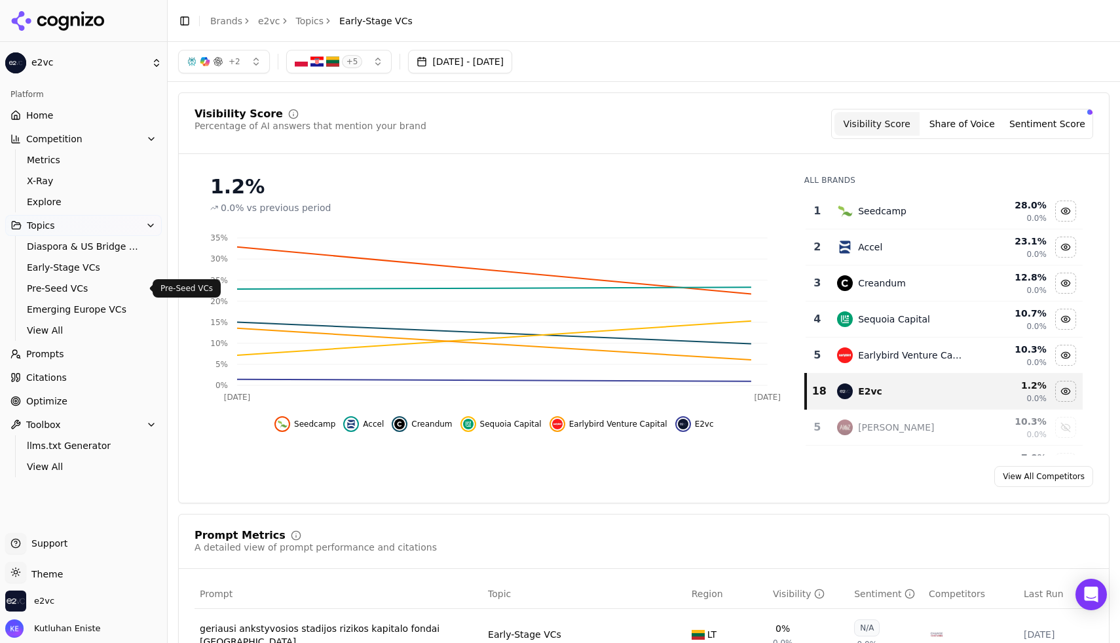
click at [99, 282] on span "Pre-Seed VCs" at bounding box center [84, 288] width 114 height 13
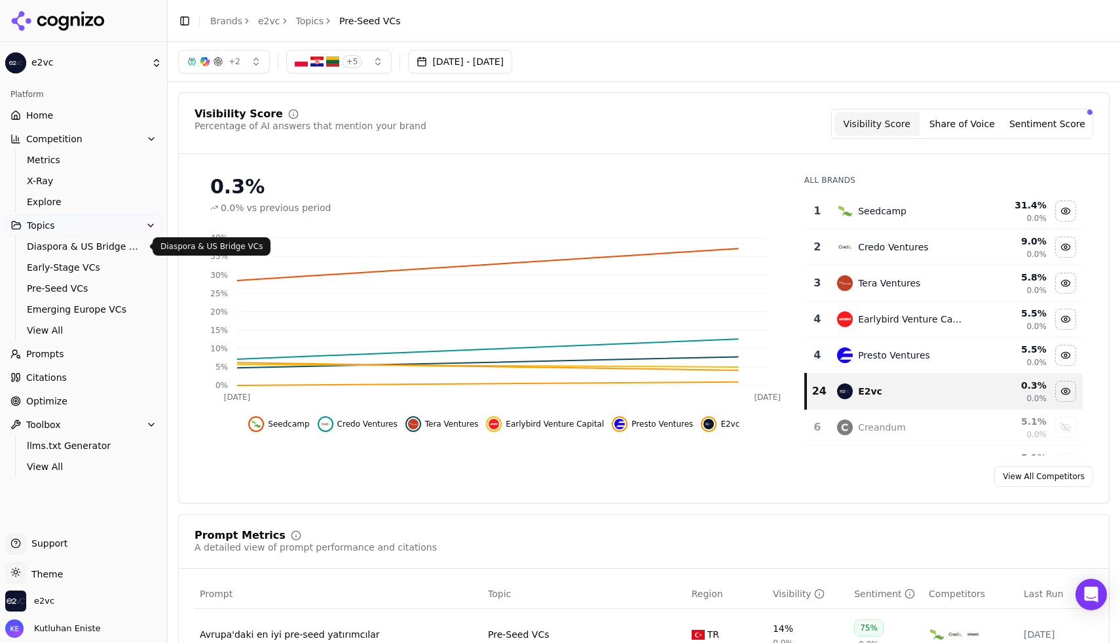
click at [117, 253] on link "Diaspora & US Bridge VCs" at bounding box center [84, 246] width 124 height 18
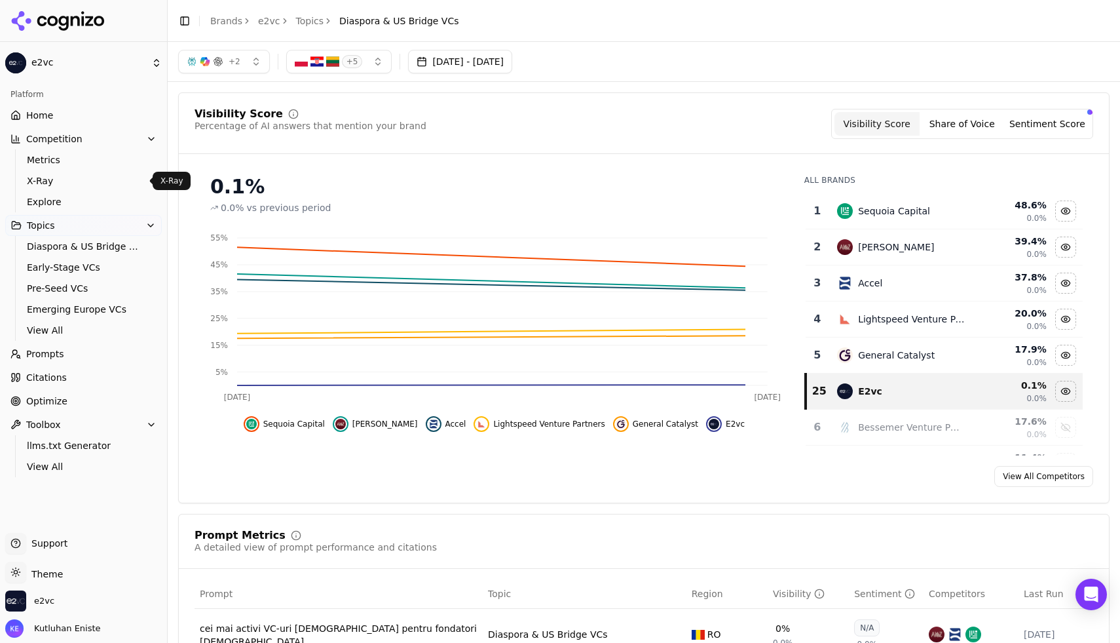
click at [78, 181] on span "X-Ray" at bounding box center [84, 180] width 114 height 13
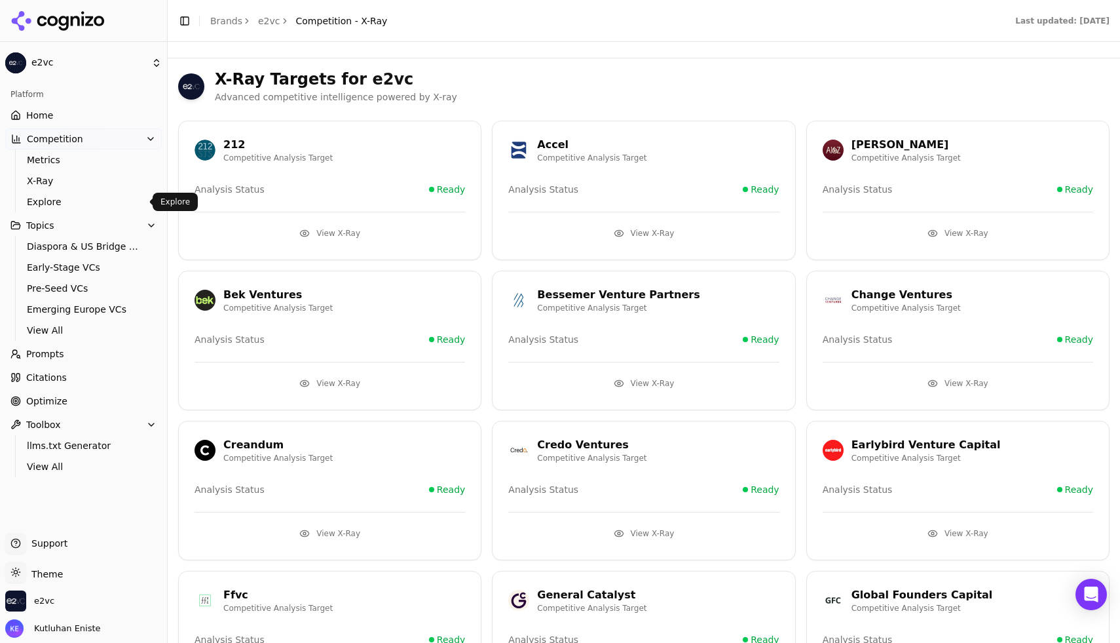
click at [80, 204] on span "Explore" at bounding box center [84, 201] width 114 height 13
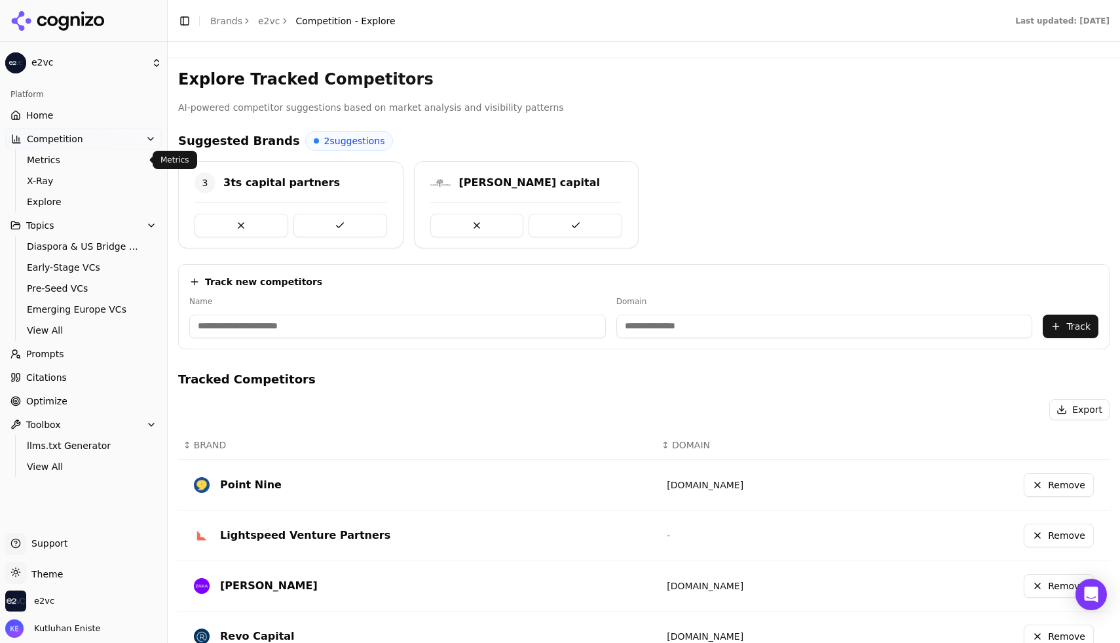
click at [80, 165] on span "Metrics" at bounding box center [84, 159] width 114 height 13
